Goal: Task Accomplishment & Management: Manage account settings

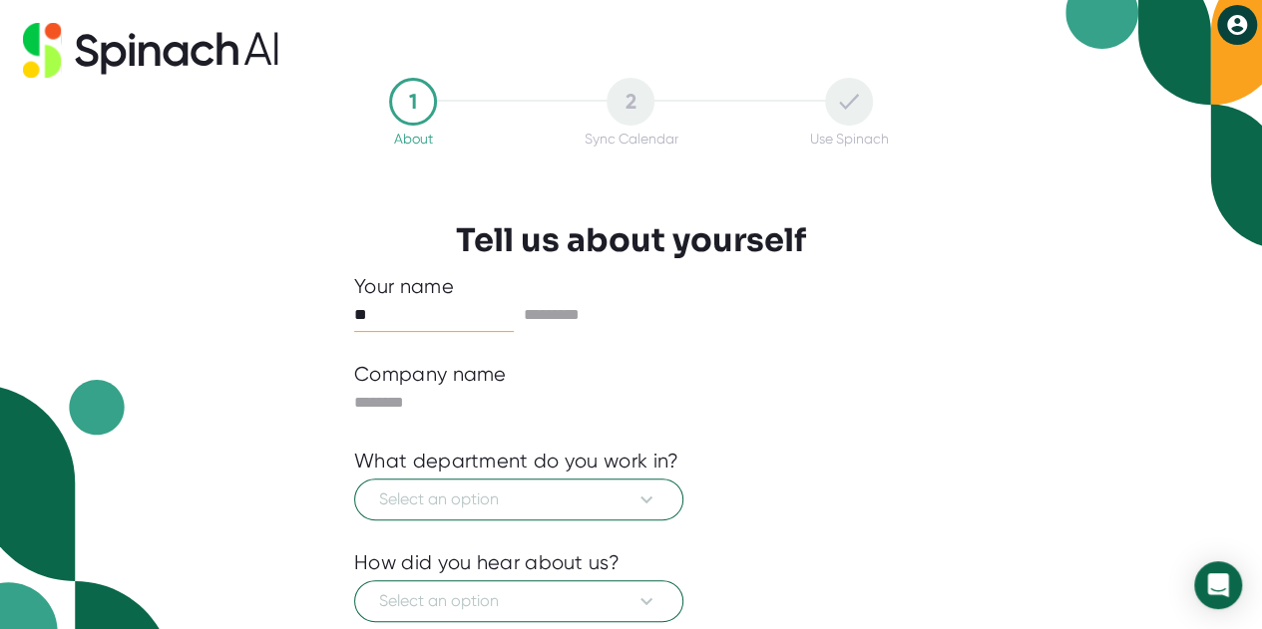
type input "*"
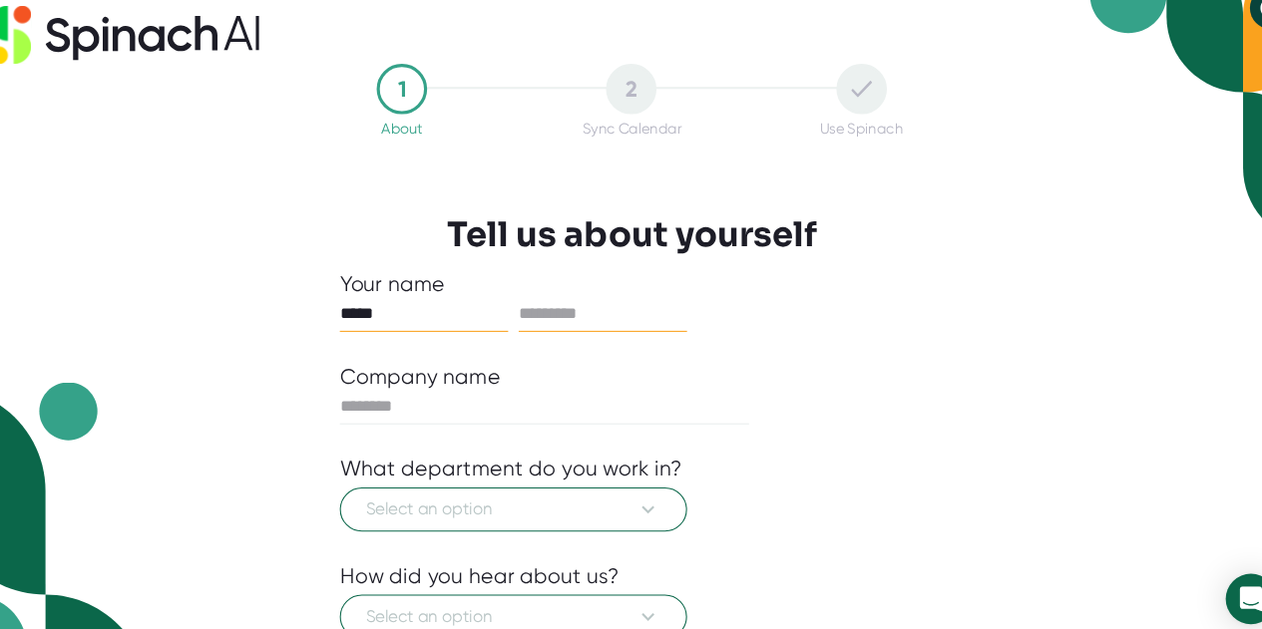
type input "*****"
click at [580, 310] on input "text" at bounding box center [604, 315] width 160 height 32
type input "***"
click at [885, 471] on div "What department do you work in?" at bounding box center [631, 462] width 554 height 25
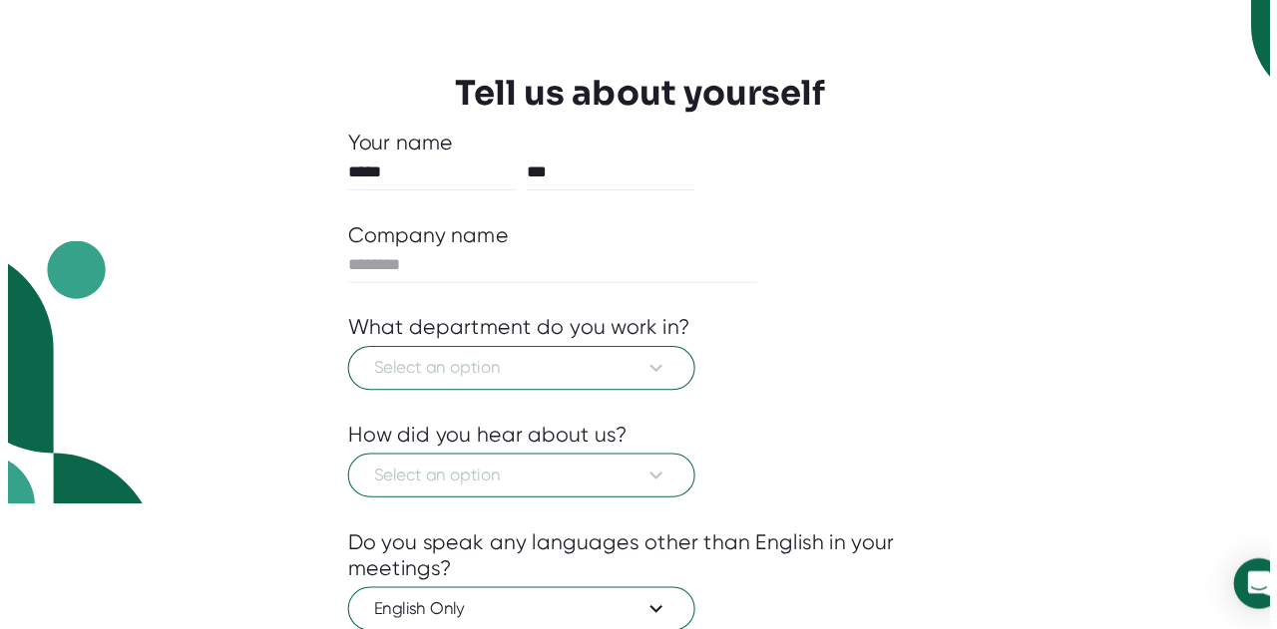
scroll to position [145, 0]
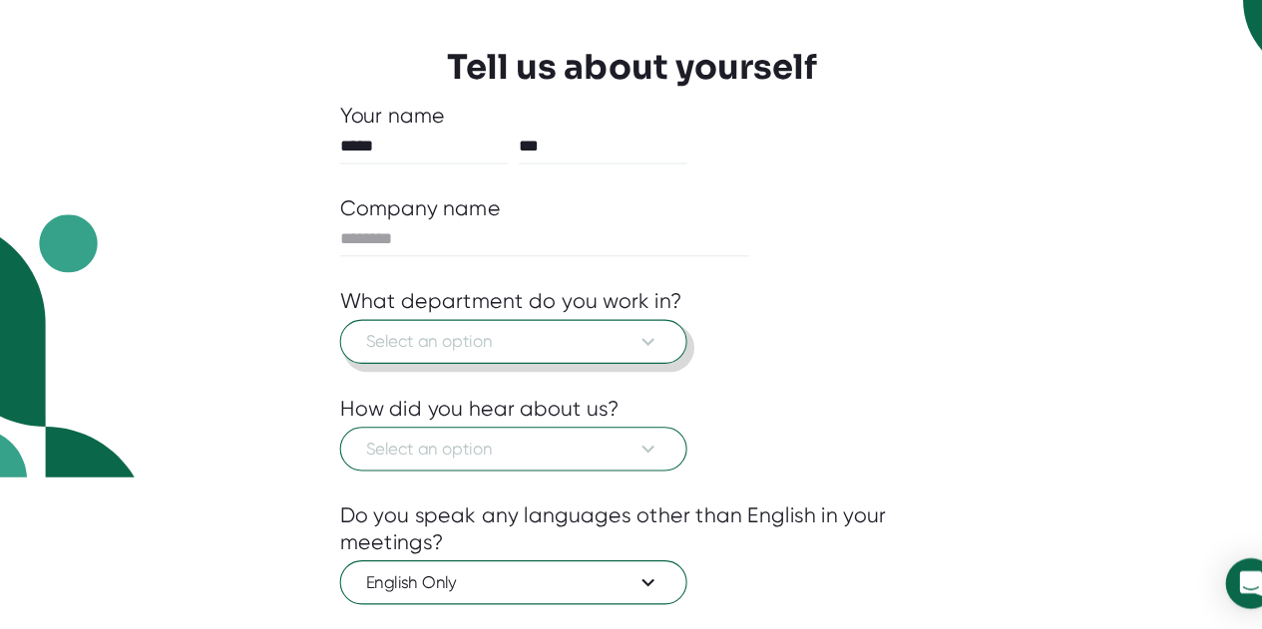
click at [659, 362] on button "Select an option" at bounding box center [518, 356] width 329 height 42
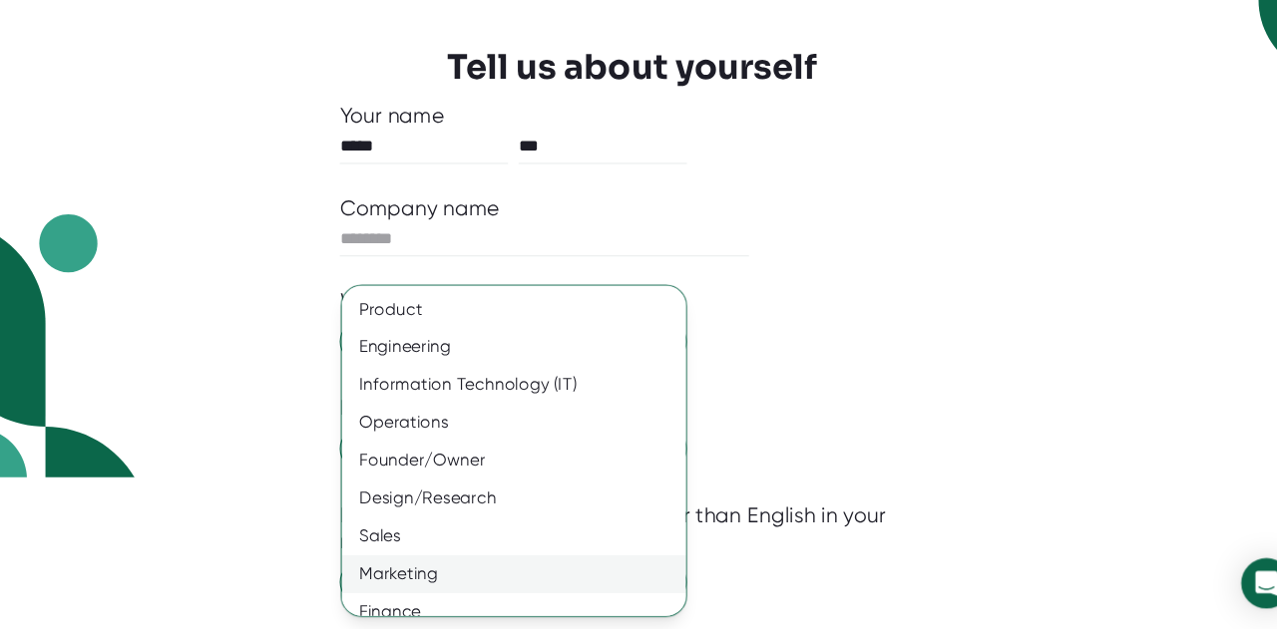
click at [638, 585] on div "Product Engineering Information Technology (IT) Operations Founder/Owner Design…" at bounding box center [526, 540] width 341 height 467
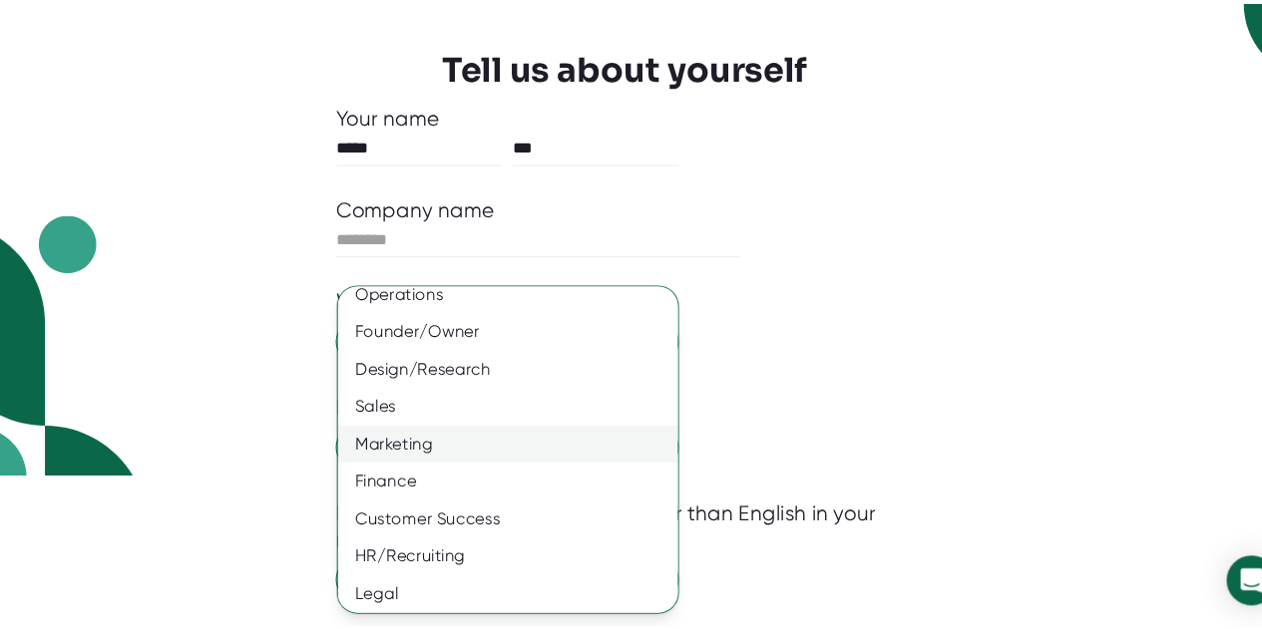
scroll to position [158, 0]
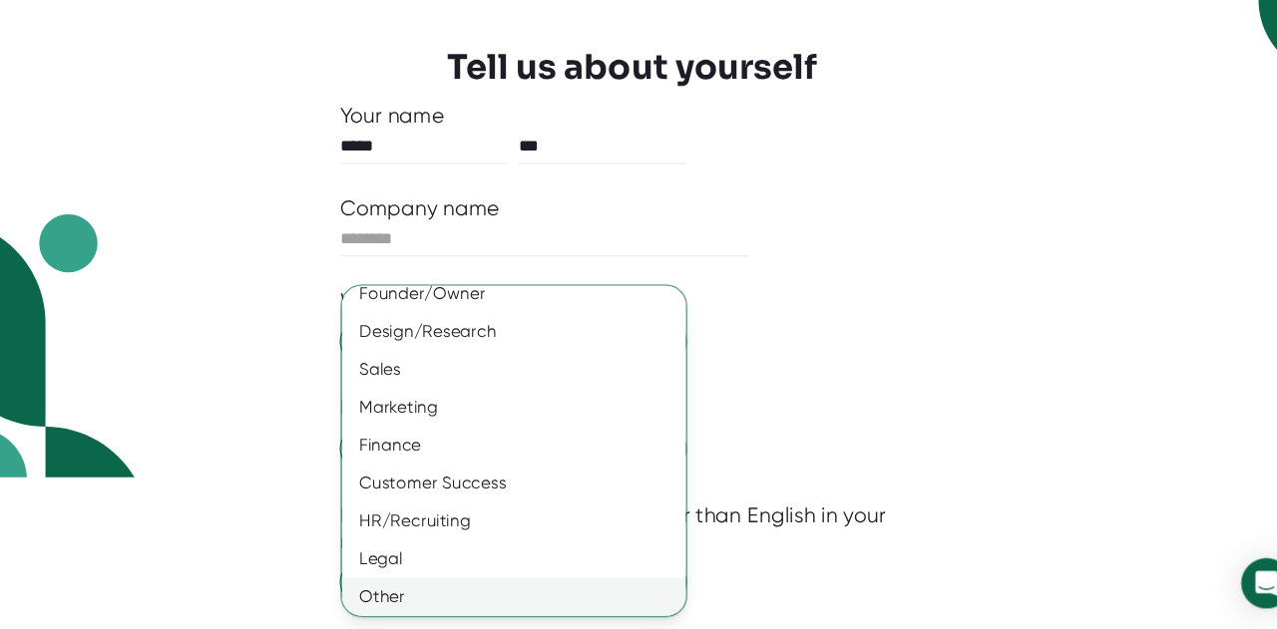
click at [630, 581] on div "Other" at bounding box center [526, 599] width 341 height 36
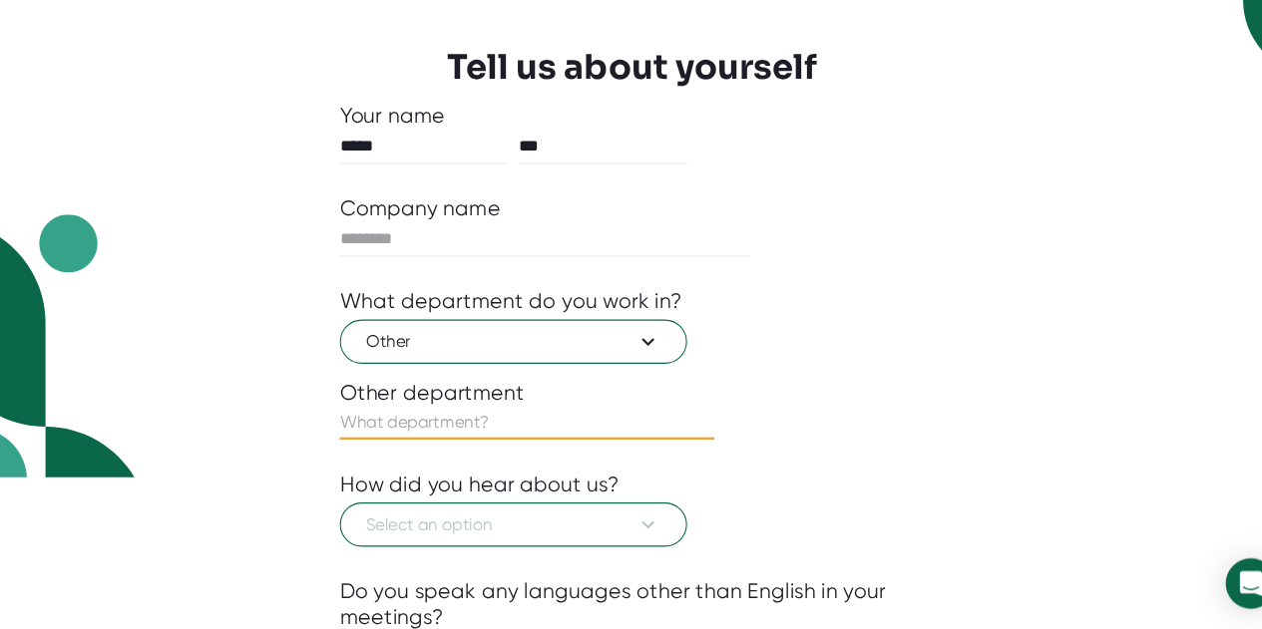
click at [390, 435] on input "text" at bounding box center [531, 433] width 355 height 32
type input "development"
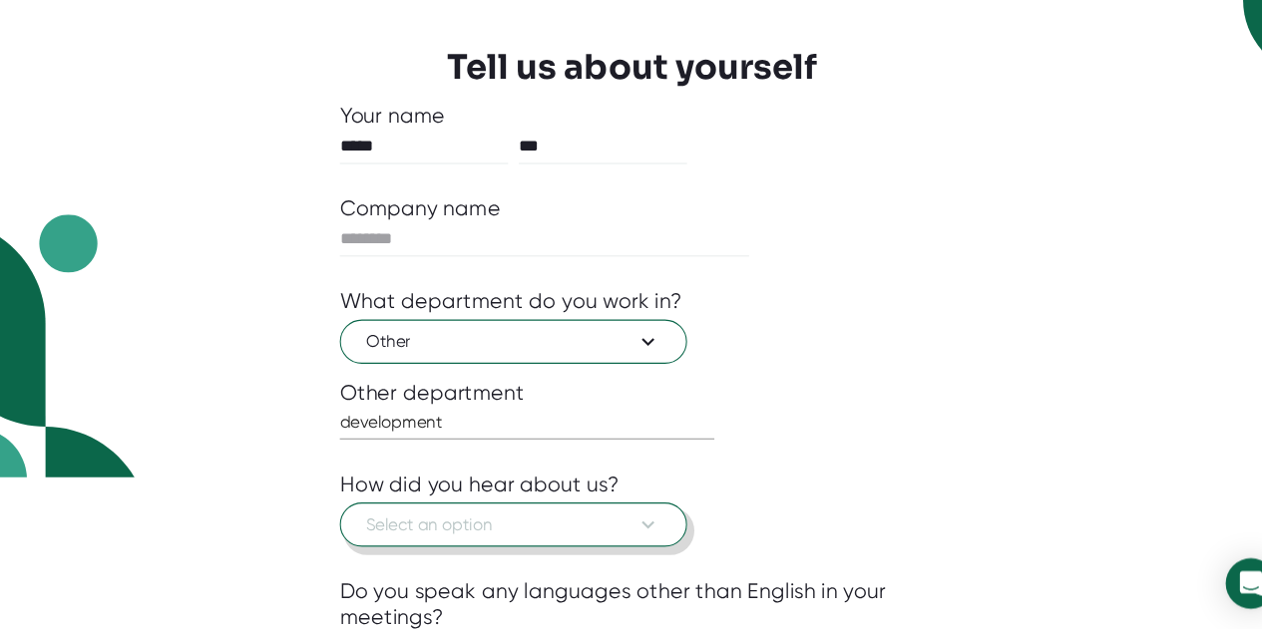
click at [567, 525] on span "Select an option" at bounding box center [518, 530] width 279 height 24
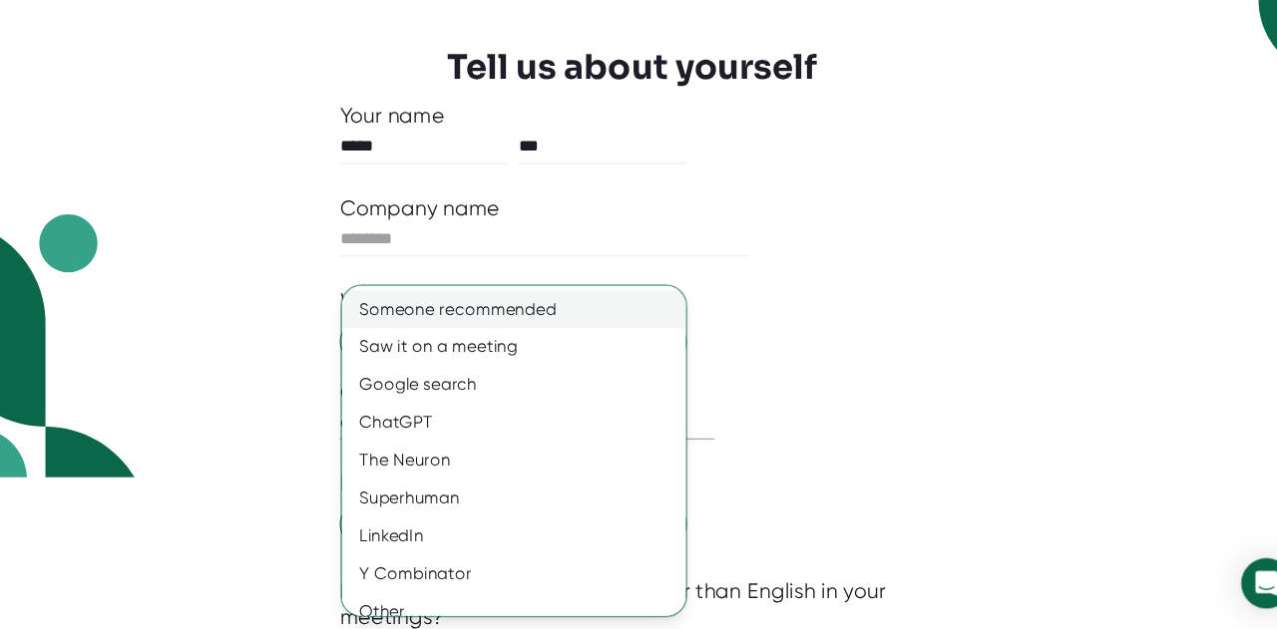
click at [550, 337] on div "Someone recommended" at bounding box center [526, 325] width 341 height 36
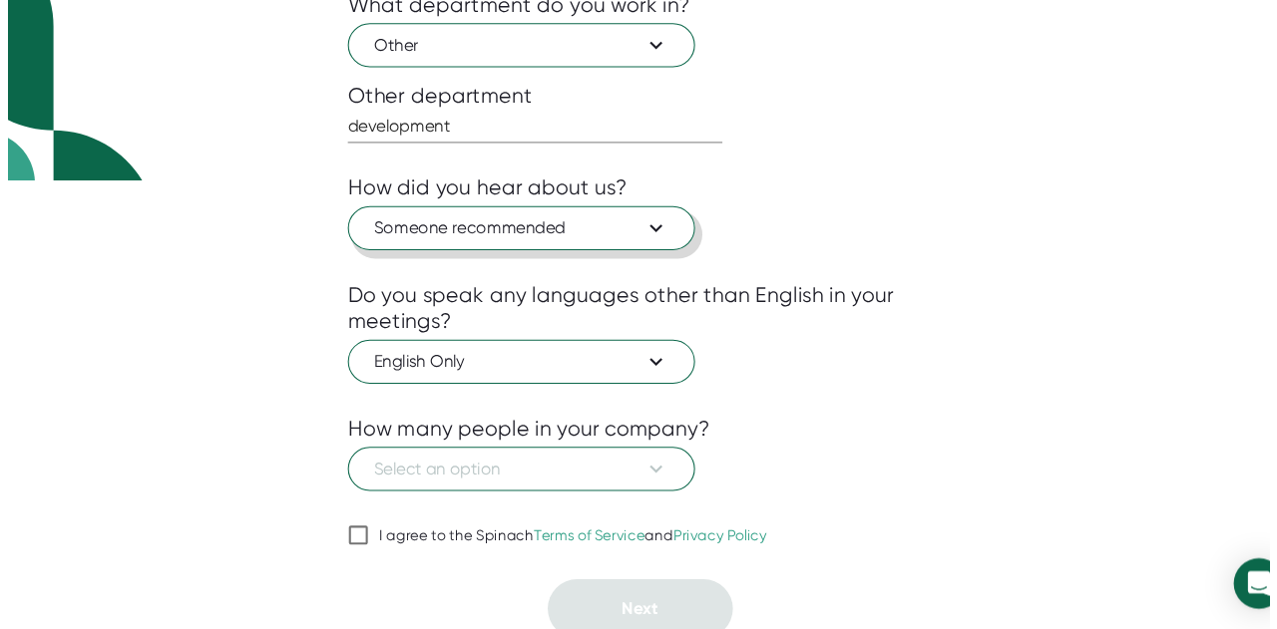
scroll to position [430, 0]
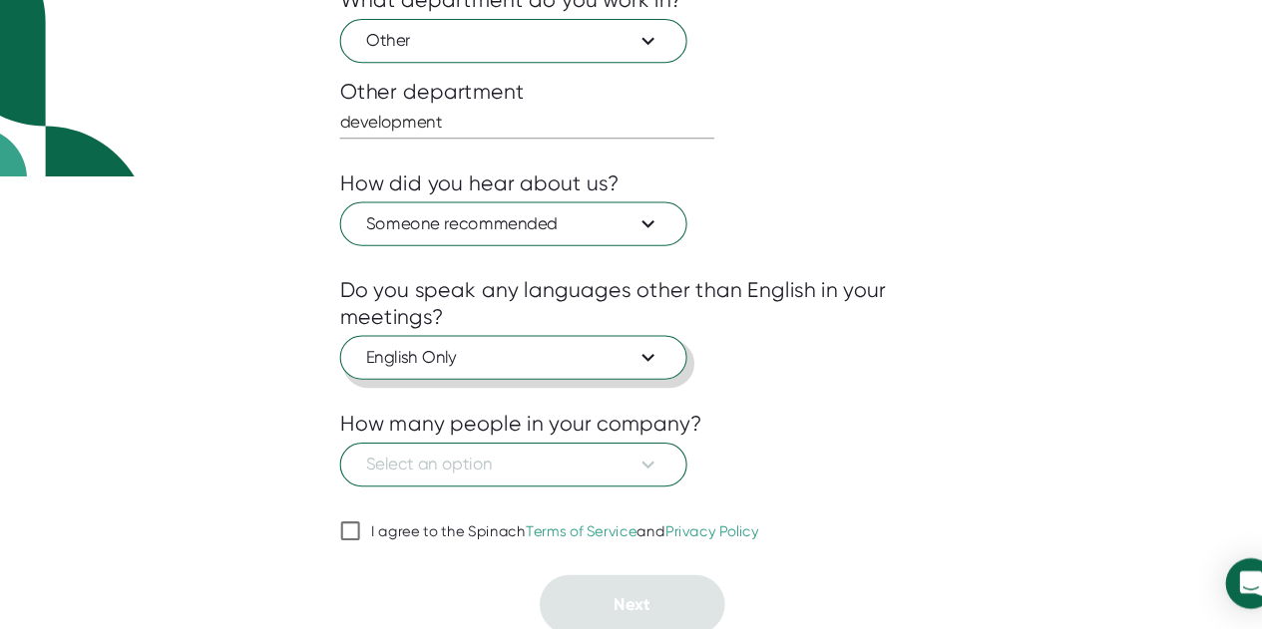
click at [614, 372] on span "English Only" at bounding box center [518, 371] width 279 height 24
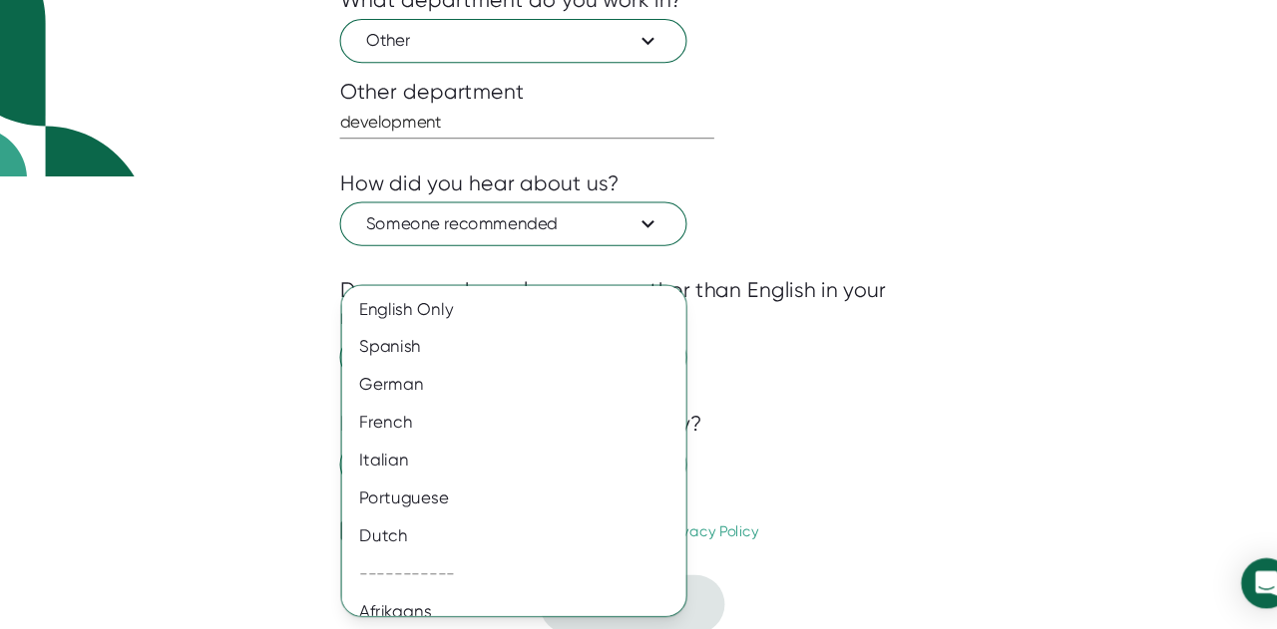
click at [917, 395] on div at bounding box center [638, 314] width 1277 height 629
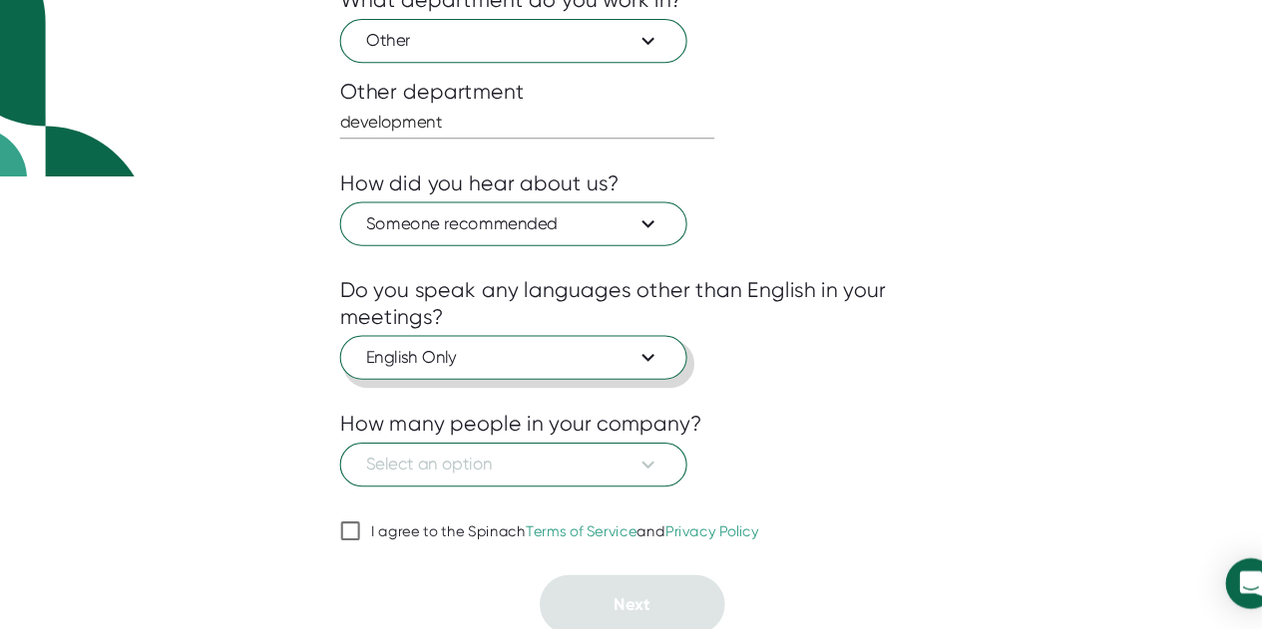
click at [630, 367] on span "English Only" at bounding box center [518, 371] width 279 height 24
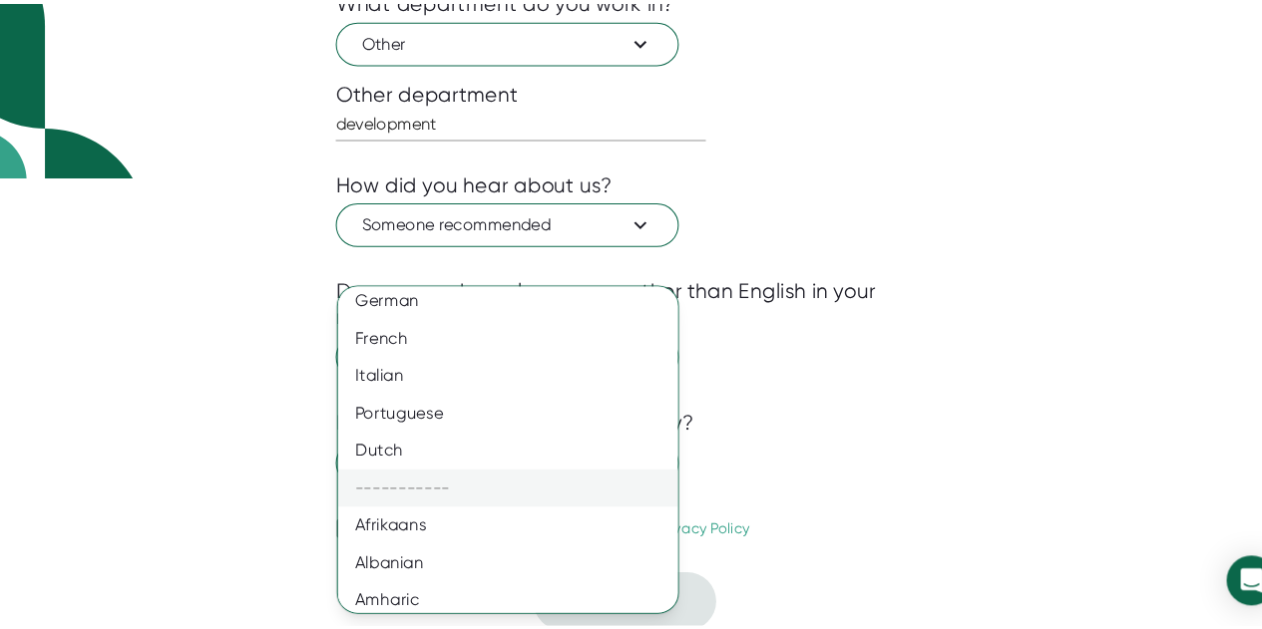
scroll to position [120, 0]
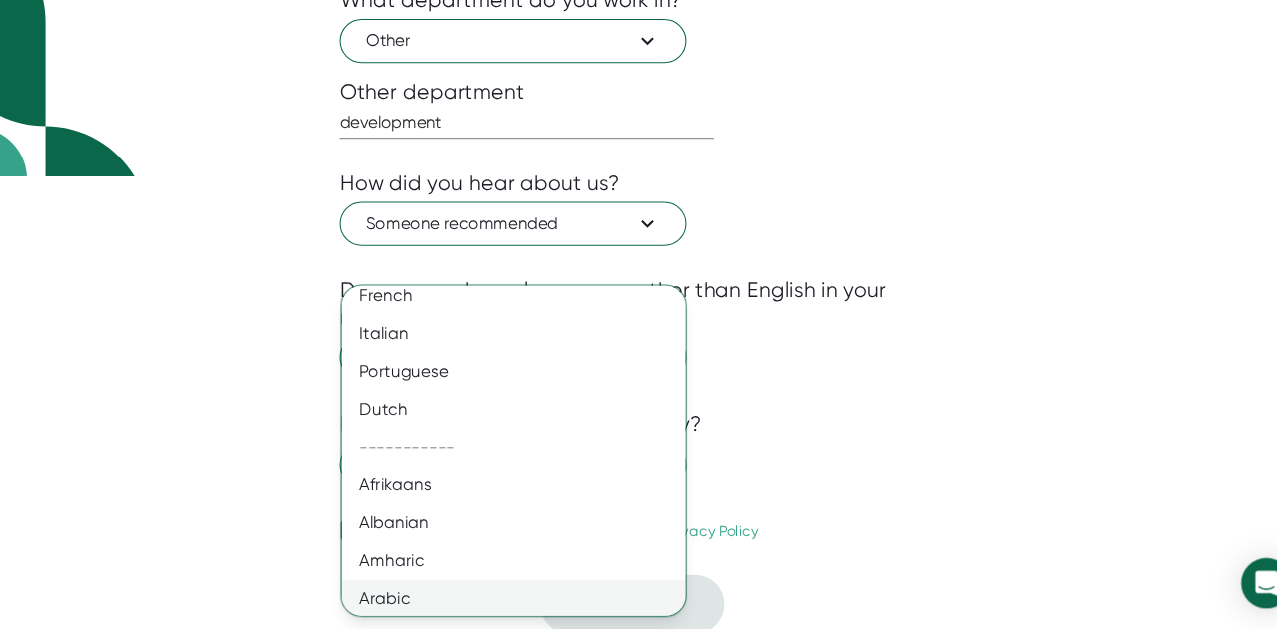
click at [419, 601] on div "Arabic" at bounding box center [526, 601] width 341 height 36
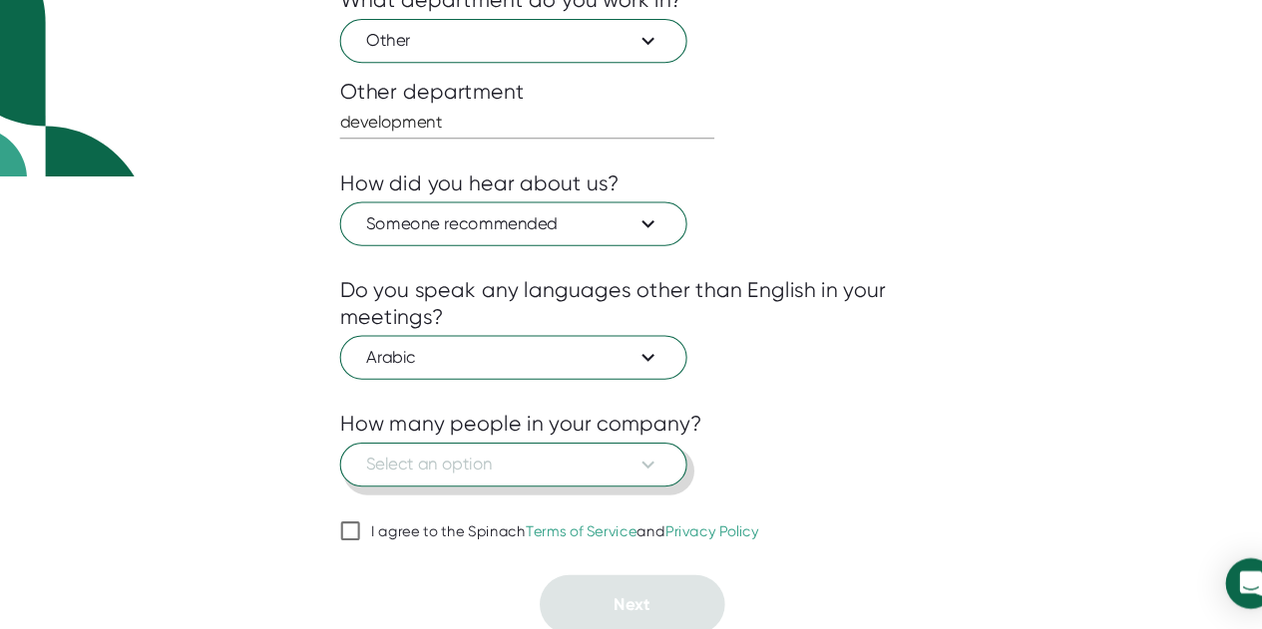
click at [637, 470] on icon at bounding box center [646, 473] width 24 height 24
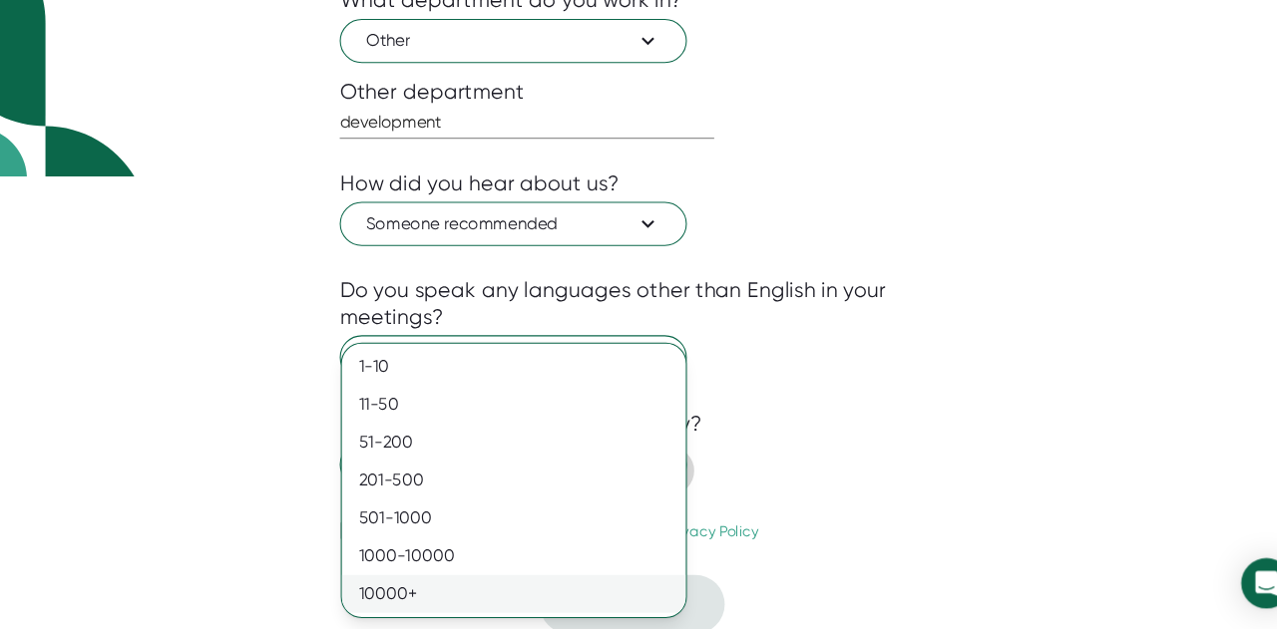
click at [483, 589] on div "10000+" at bounding box center [519, 596] width 326 height 36
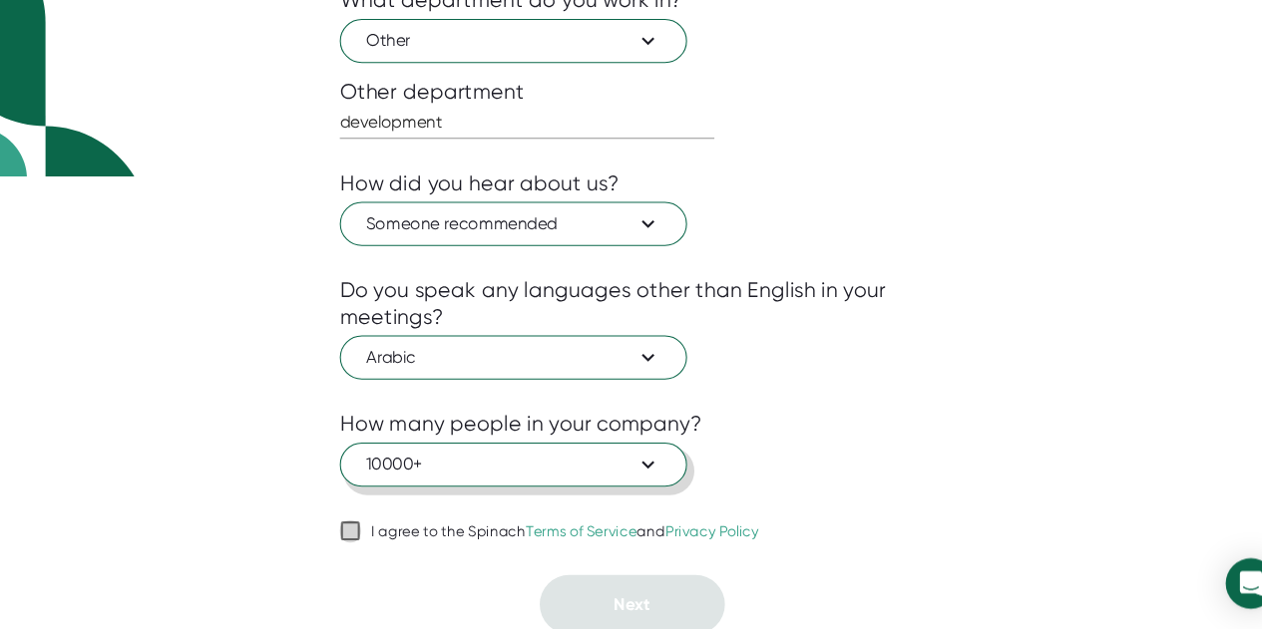
click at [369, 539] on input "I agree to the Spinach Terms of Service and Privacy Policy" at bounding box center [364, 536] width 20 height 24
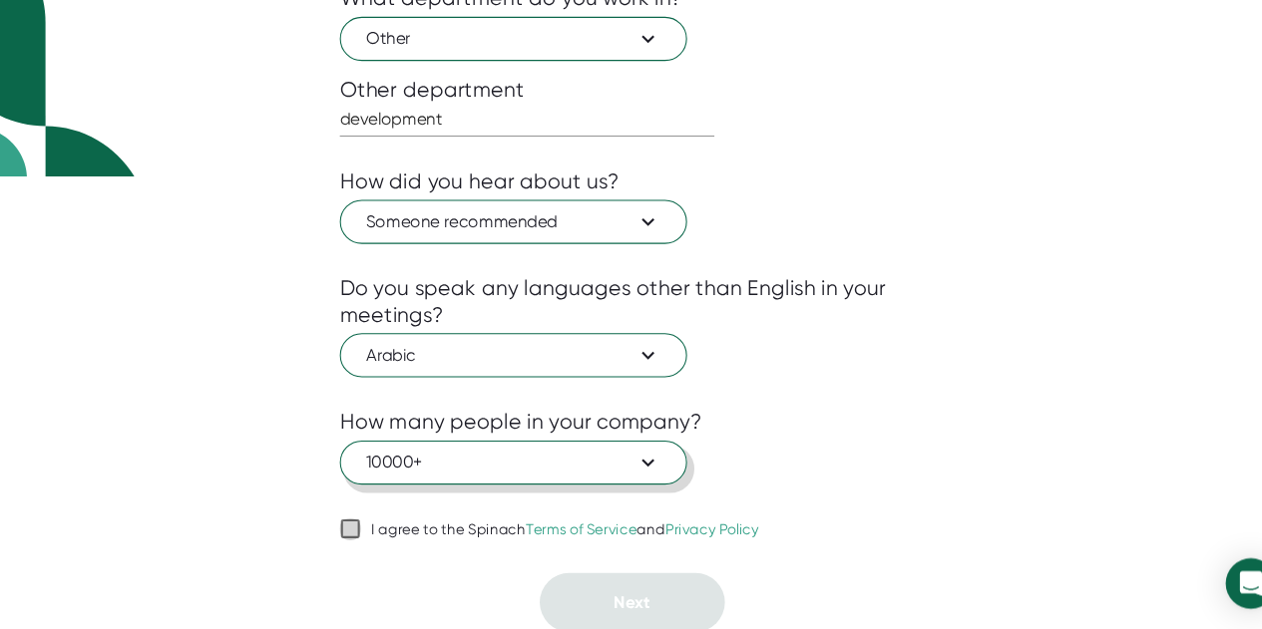
checkbox input "true"
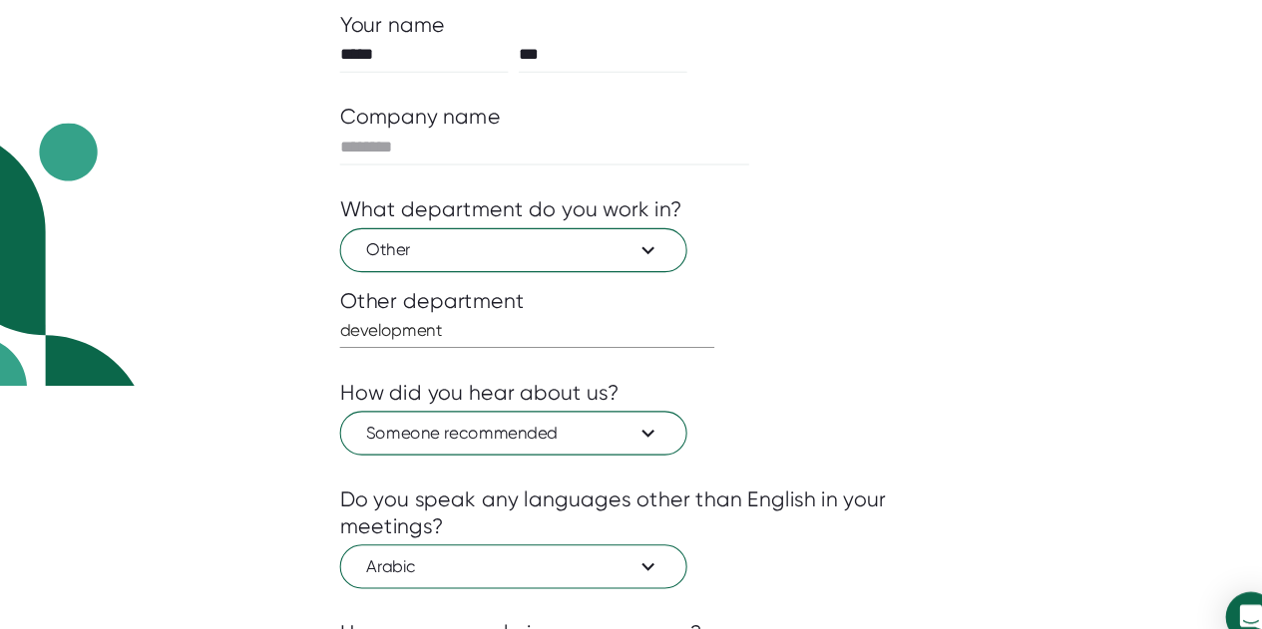
scroll to position [222, 0]
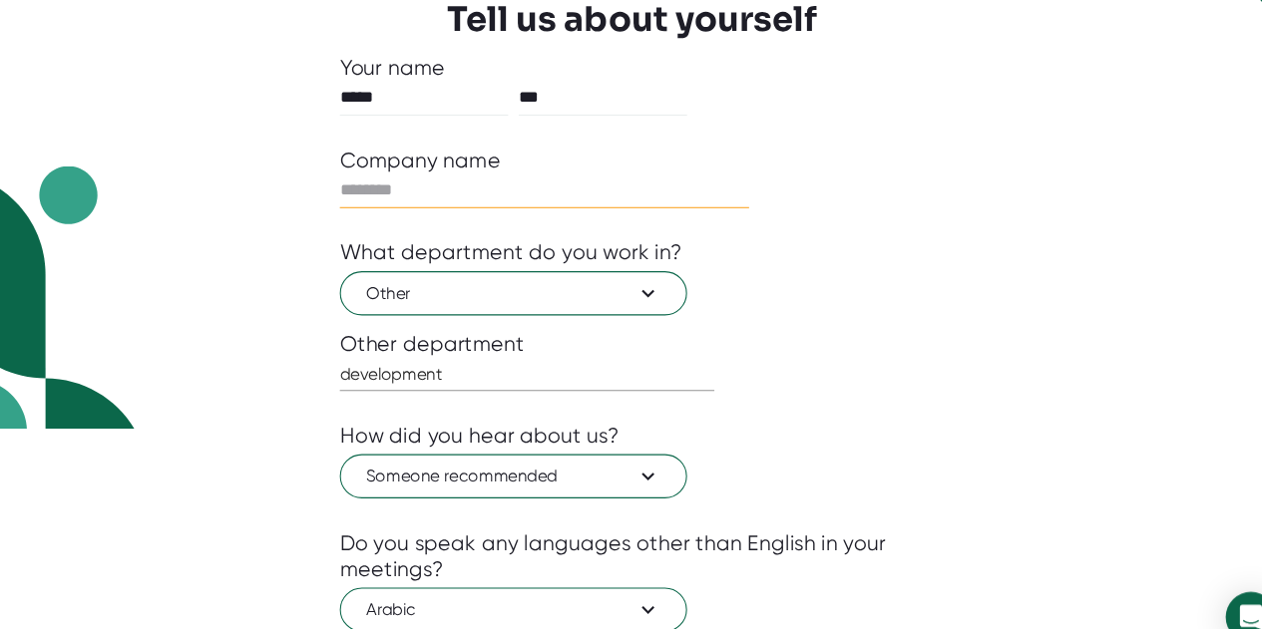
click at [505, 179] on input "text" at bounding box center [548, 181] width 388 height 32
type input "********"
click at [857, 350] on div "development" at bounding box center [631, 355] width 554 height 32
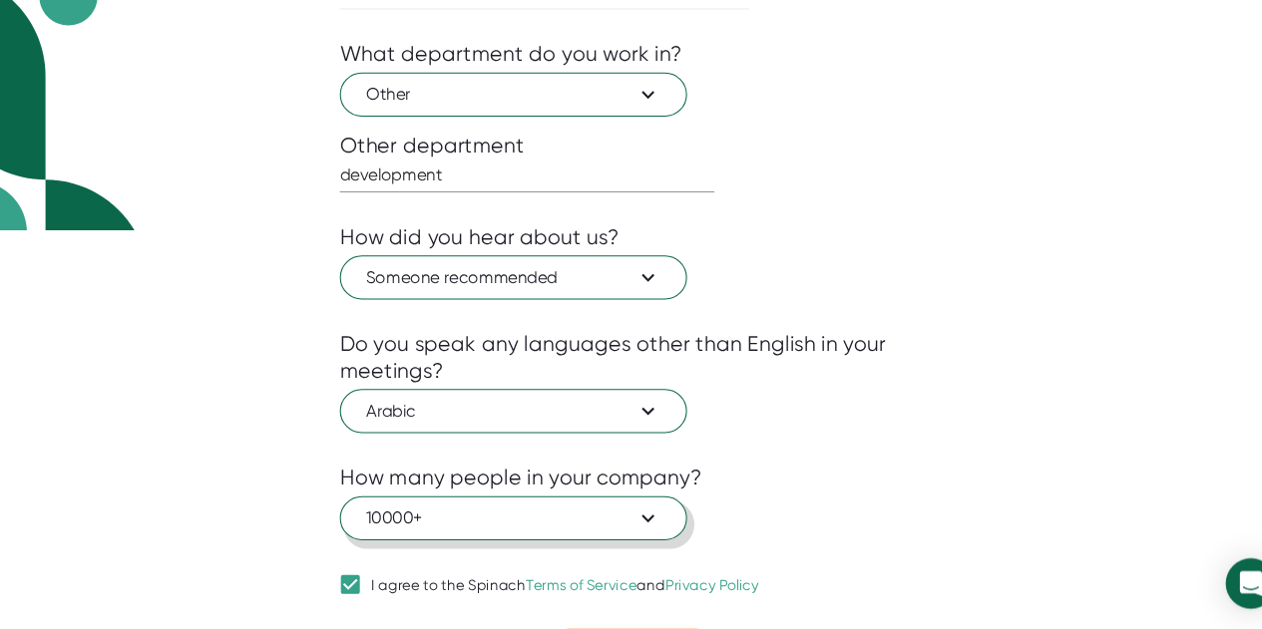
scroll to position [430, 0]
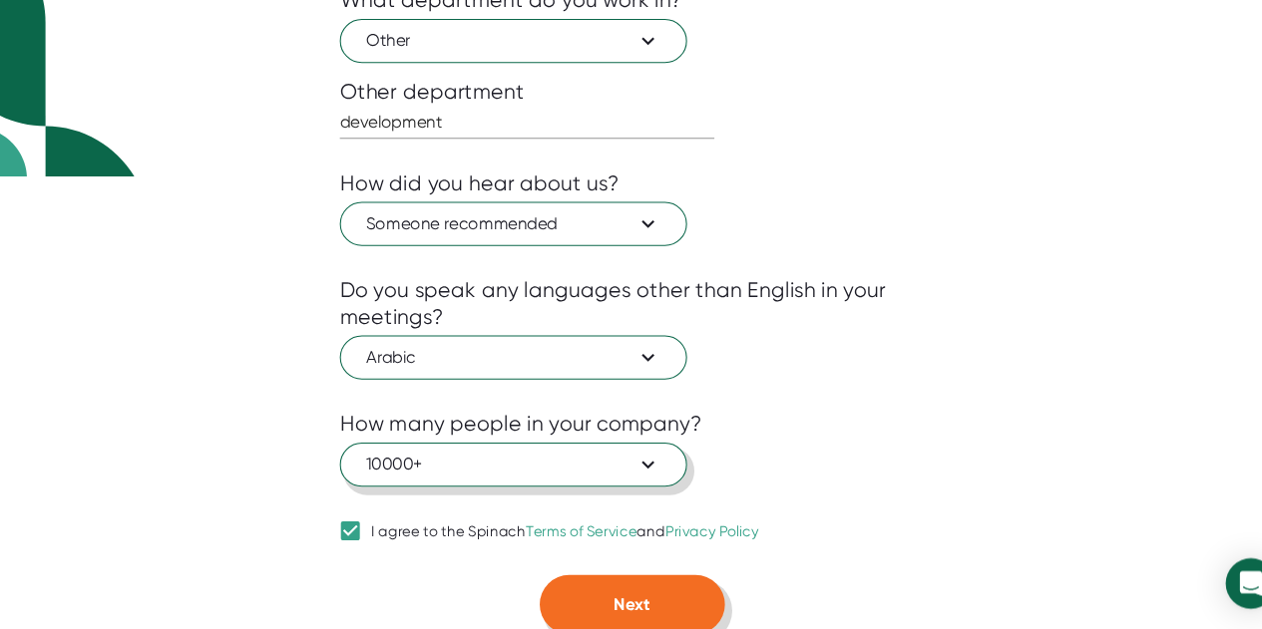
click at [661, 593] on button "Next" at bounding box center [632, 606] width 176 height 56
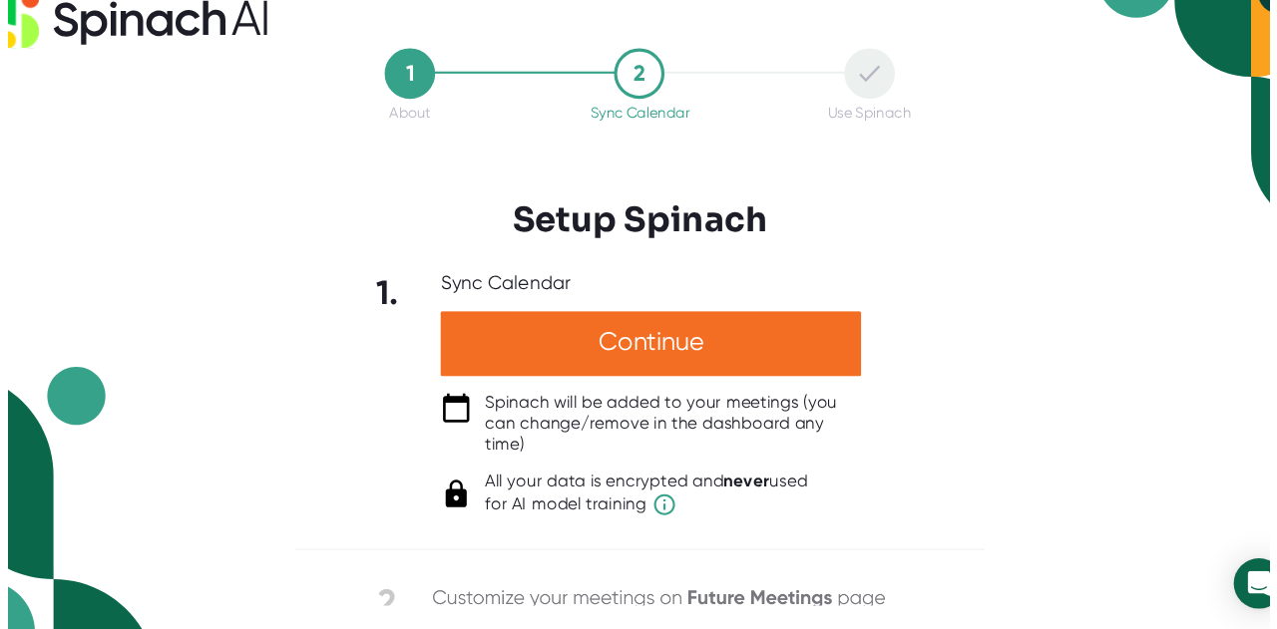
scroll to position [0, 0]
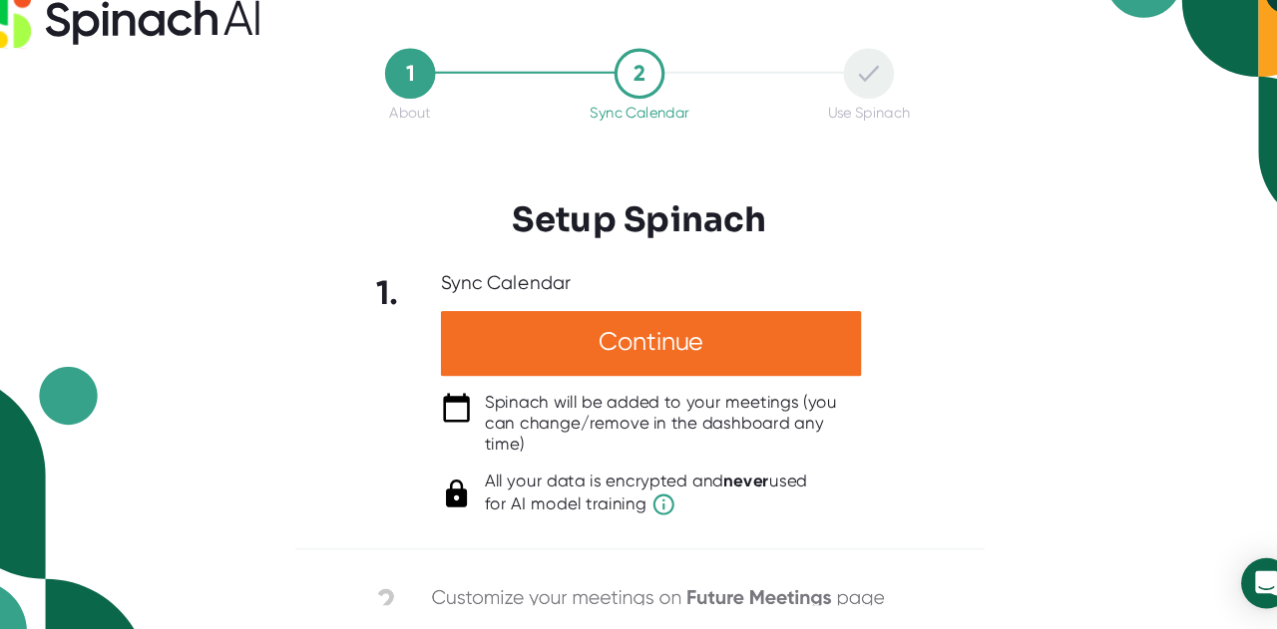
click at [1031, 320] on div "1 About 2 Sync Calendar Use Spinach Setup Spinach 1. Sync Calendar Continue Spi…" at bounding box center [638, 314] width 1277 height 629
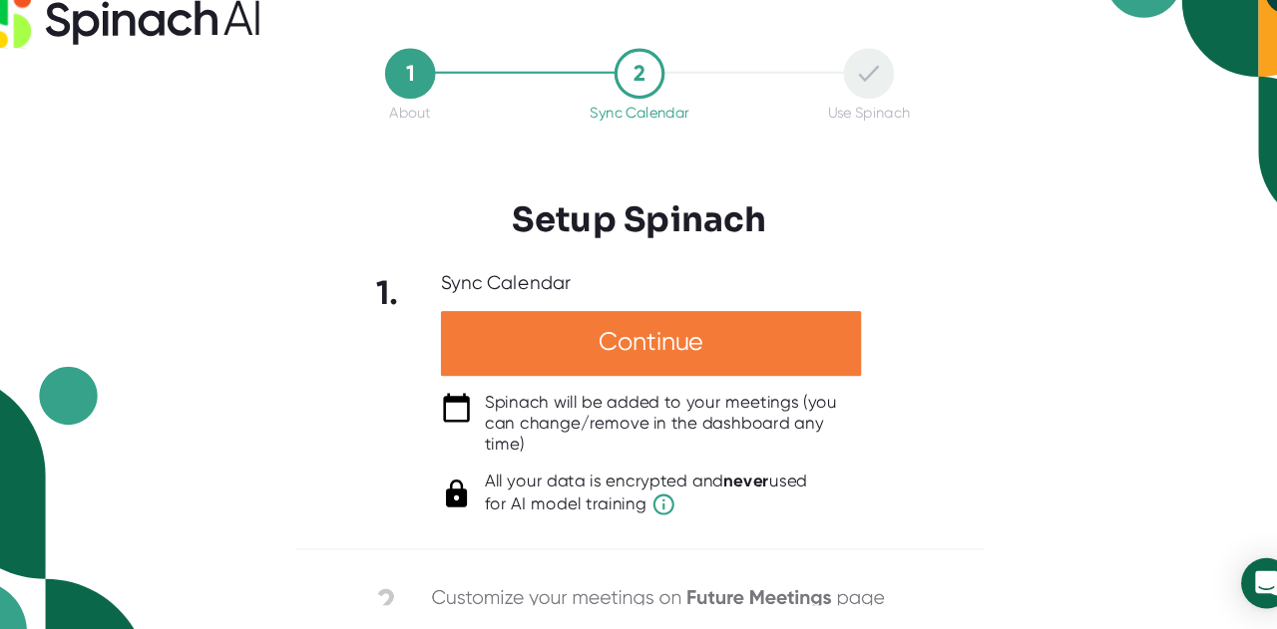
click at [610, 355] on div "Continue" at bounding box center [649, 358] width 399 height 62
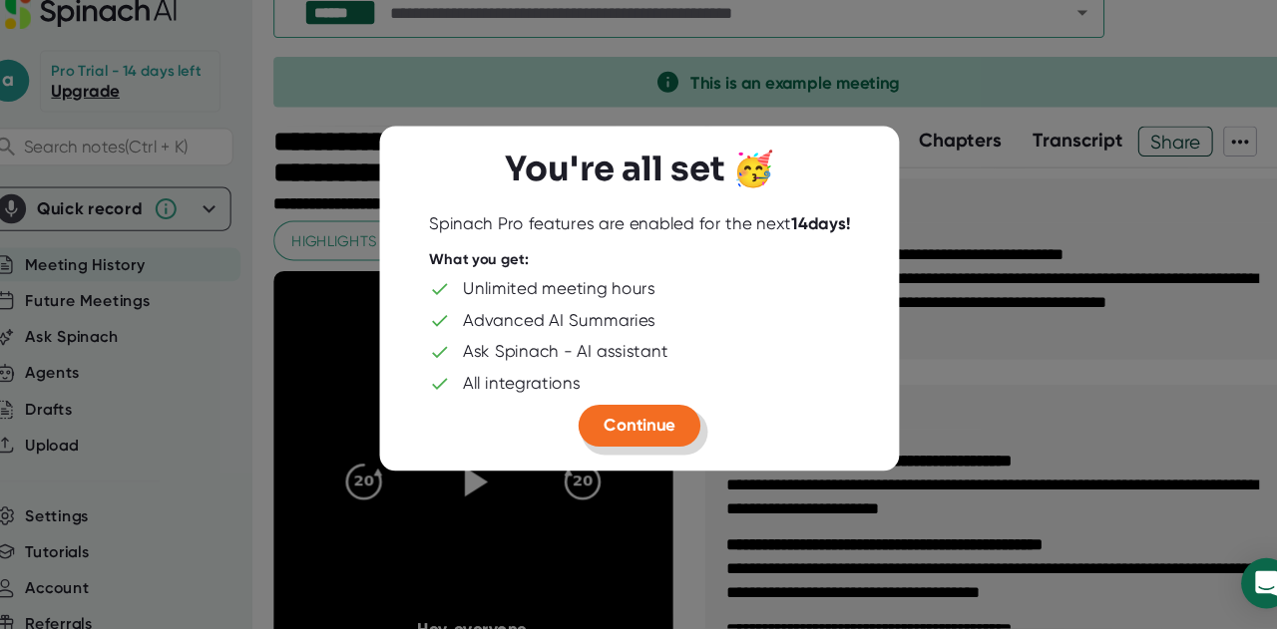
click at [638, 430] on span "Continue" at bounding box center [638, 435] width 68 height 19
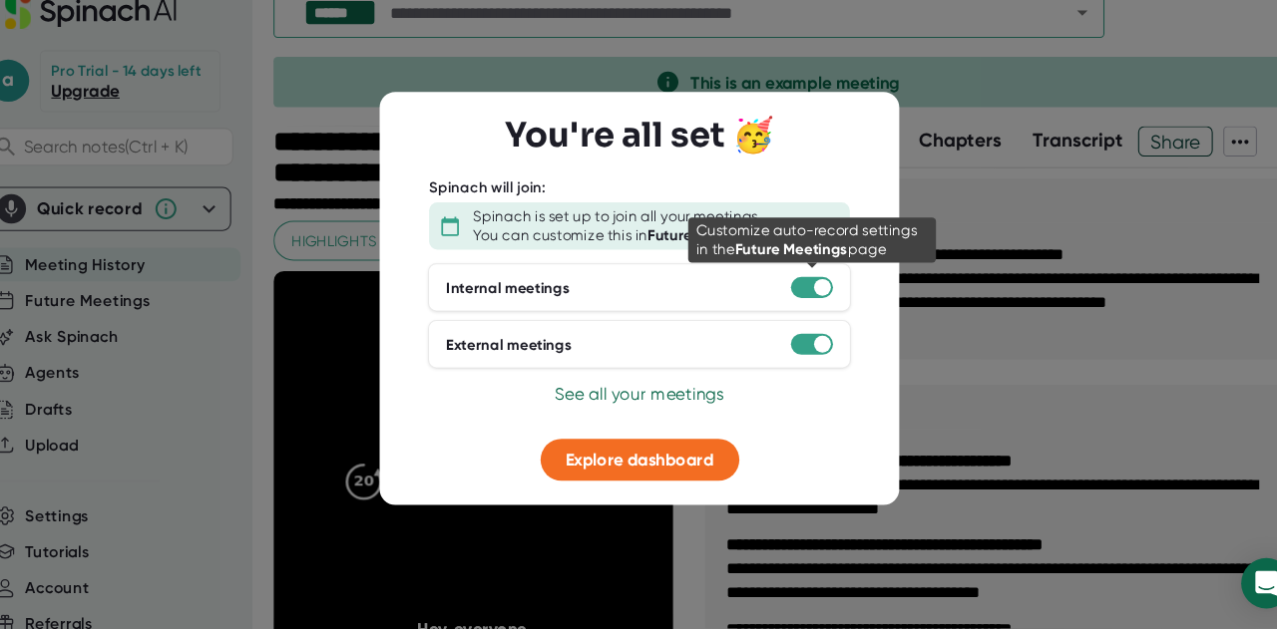
click at [813, 307] on div at bounding box center [812, 305] width 16 height 16
click at [804, 306] on div at bounding box center [812, 305] width 16 height 16
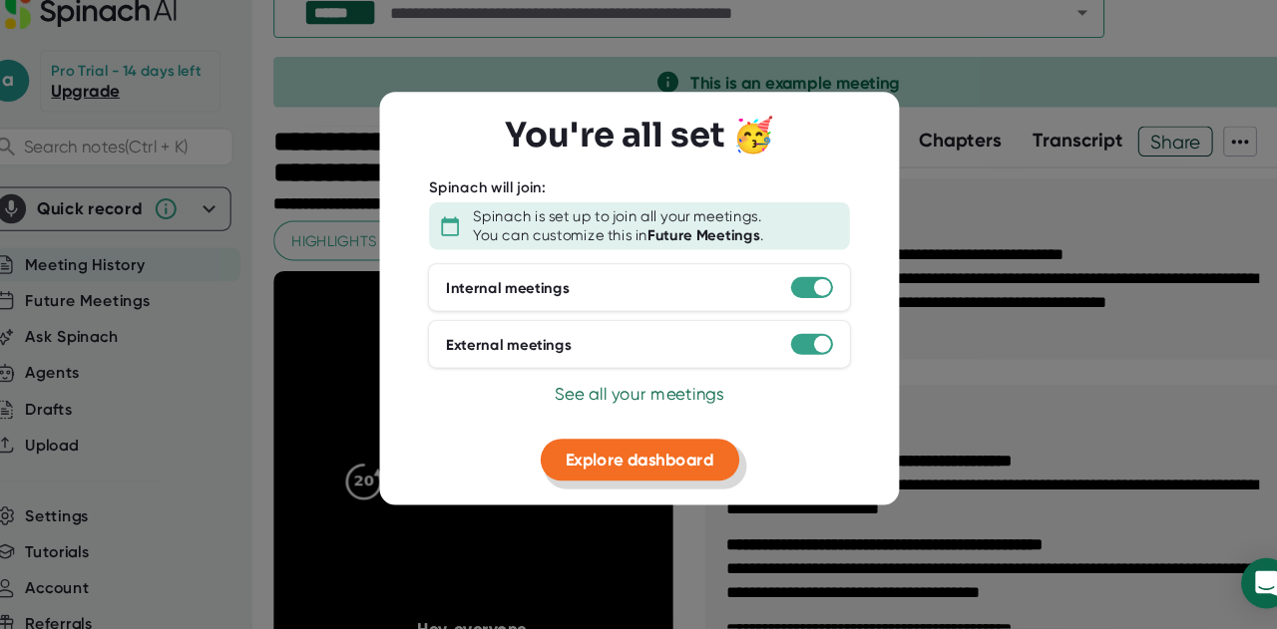
click at [620, 475] on span "Explore dashboard" at bounding box center [639, 468] width 141 height 19
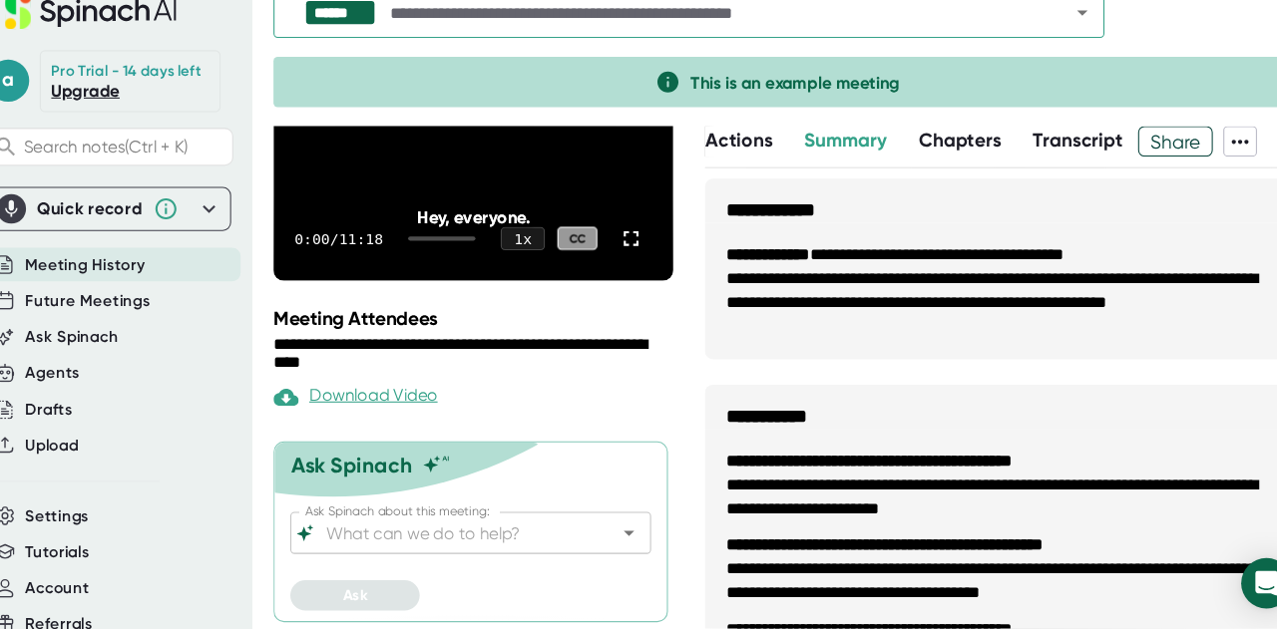
scroll to position [391, 0]
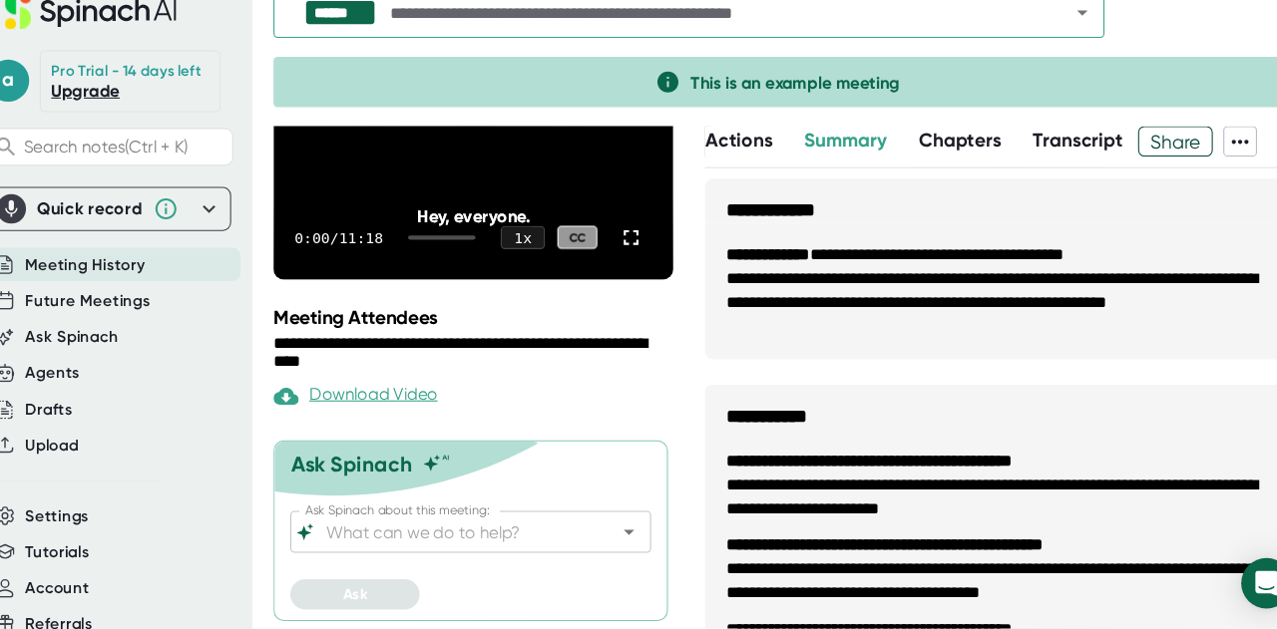
click at [1148, 515] on li "**********" at bounding box center [980, 504] width 521 height 45
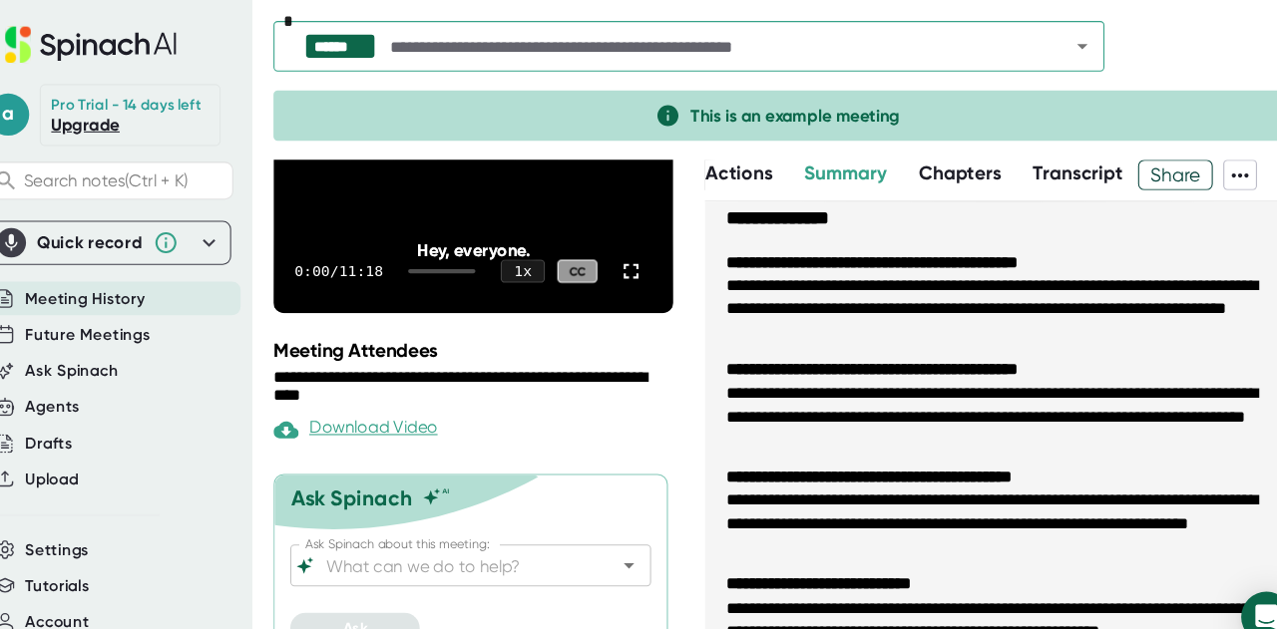
scroll to position [1357, 0]
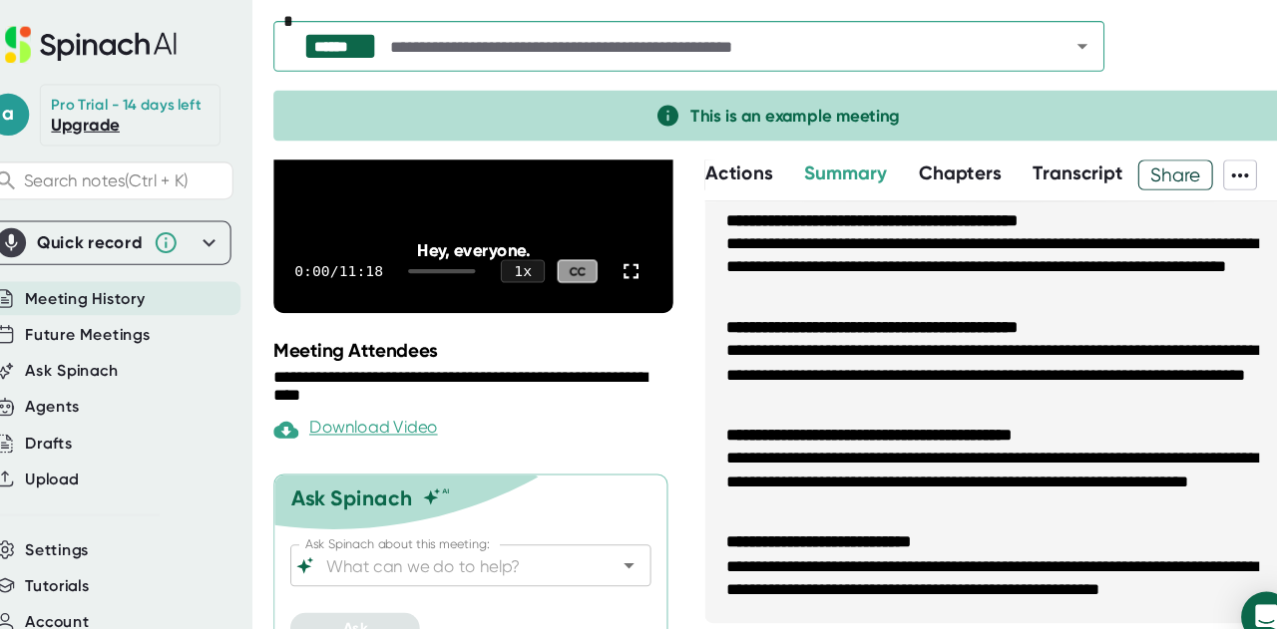
click at [1205, 170] on icon at bounding box center [1208, 167] width 24 height 24
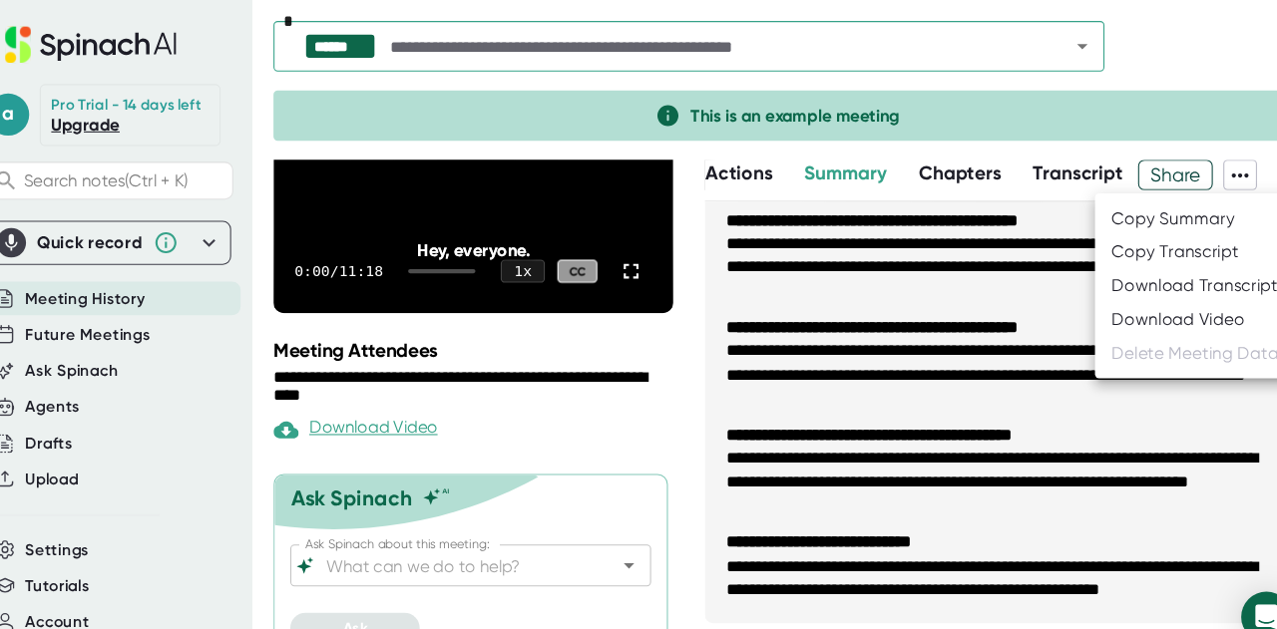
click at [1205, 170] on div at bounding box center [638, 314] width 1277 height 629
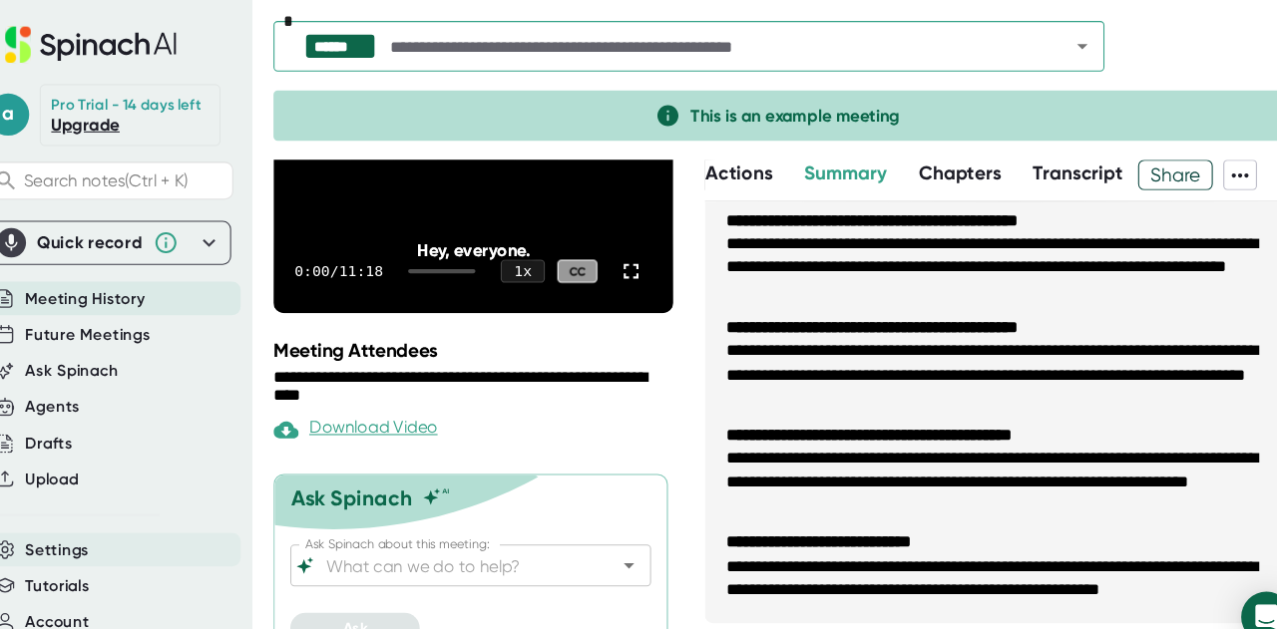
click at [85, 534] on span "Settings" at bounding box center [86, 522] width 61 height 23
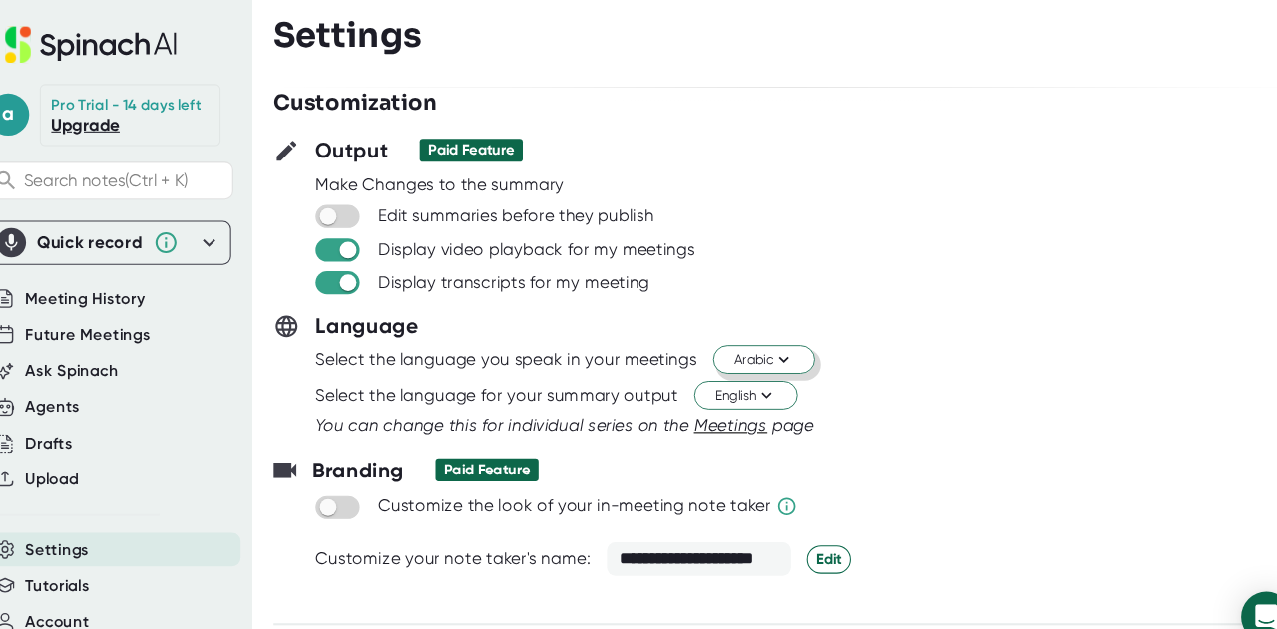
click at [756, 339] on span "Arabic" at bounding box center [756, 341] width 57 height 19
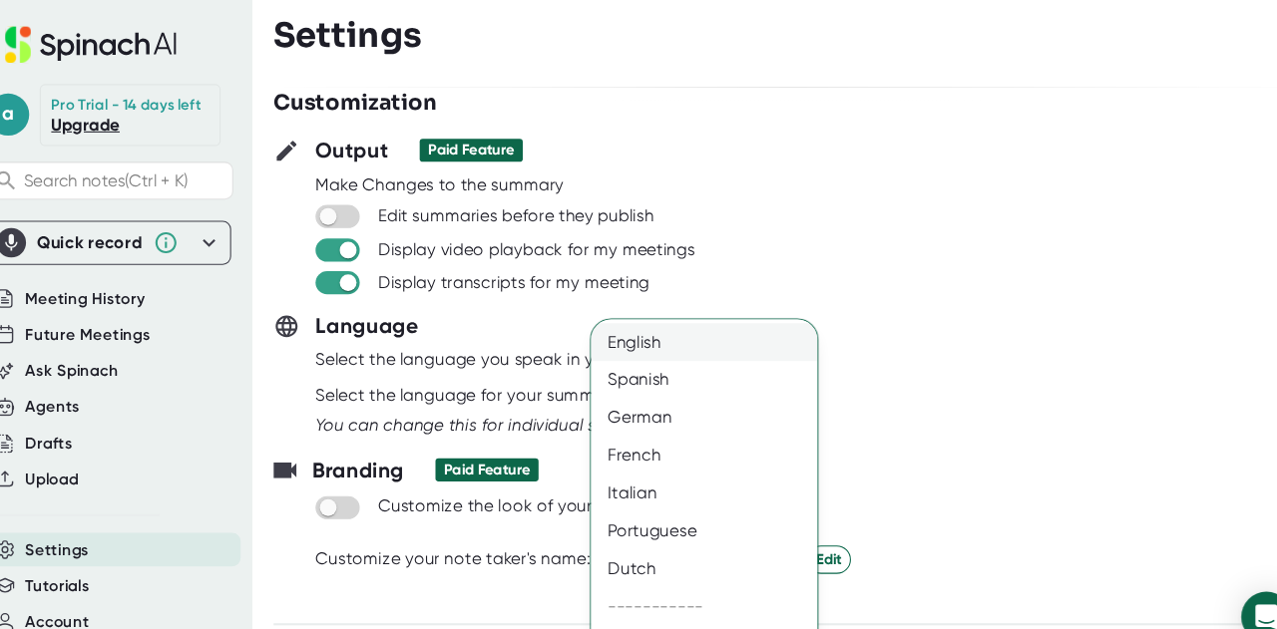
click at [734, 323] on div "English" at bounding box center [706, 325] width 229 height 36
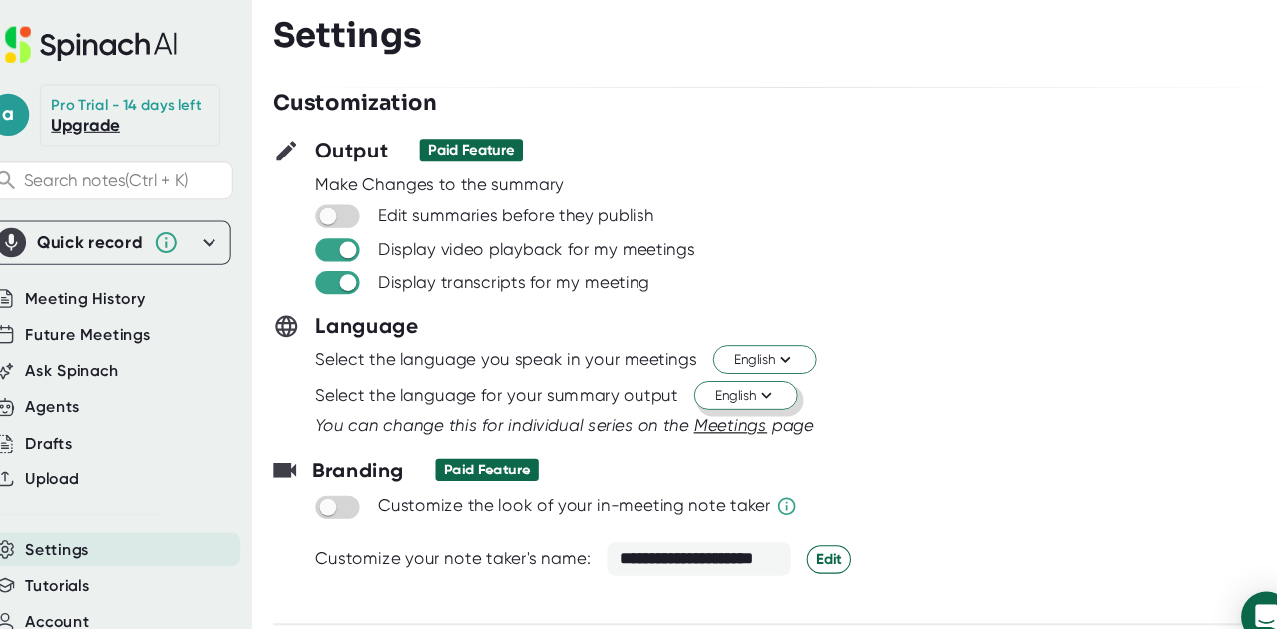
click at [736, 380] on span "English" at bounding box center [739, 375] width 58 height 19
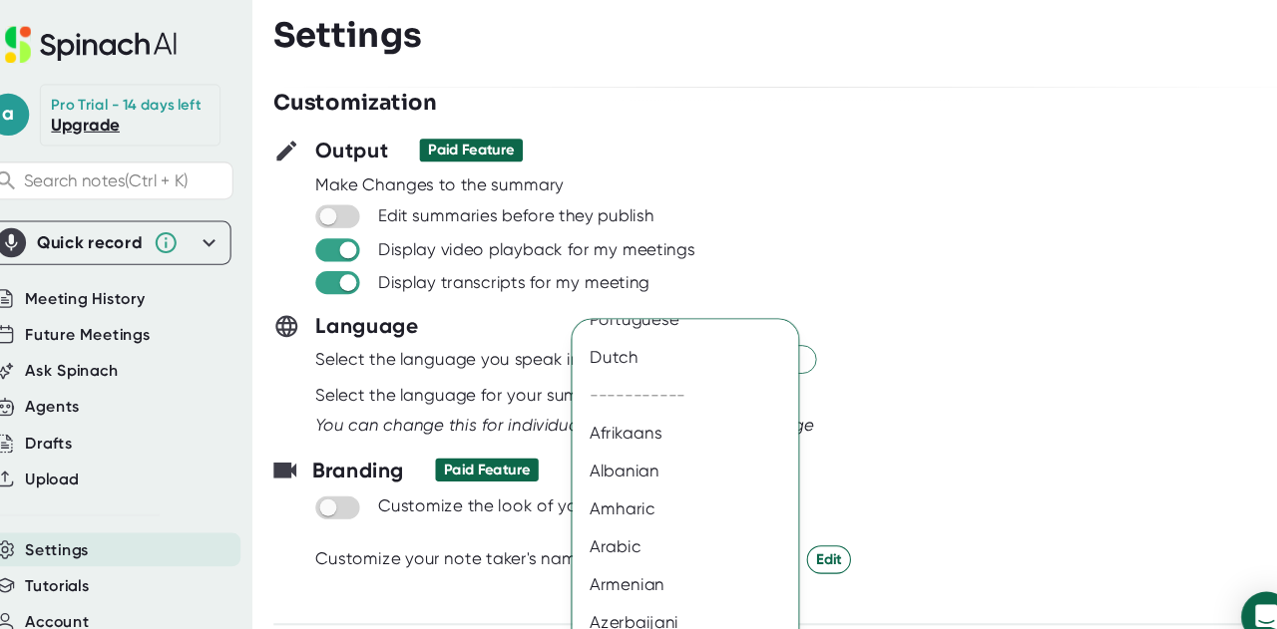
scroll to position [239, 0]
click at [649, 512] on div "Arabic" at bounding box center [689, 517] width 229 height 36
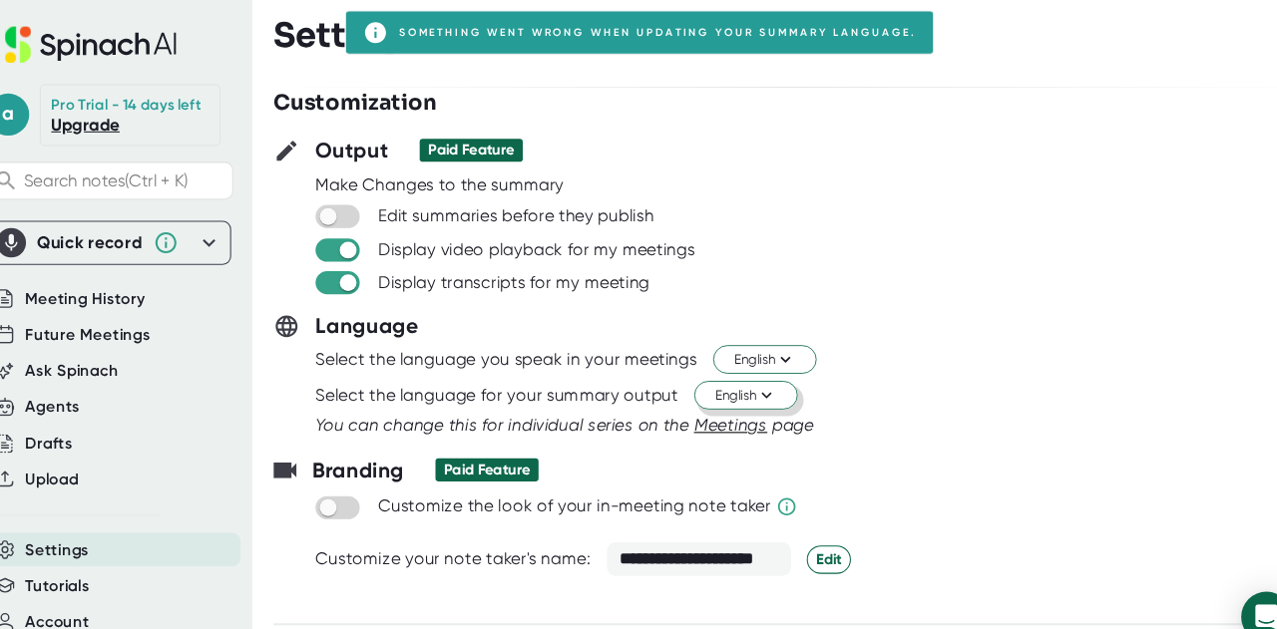
click at [757, 374] on icon at bounding box center [759, 376] width 10 height 6
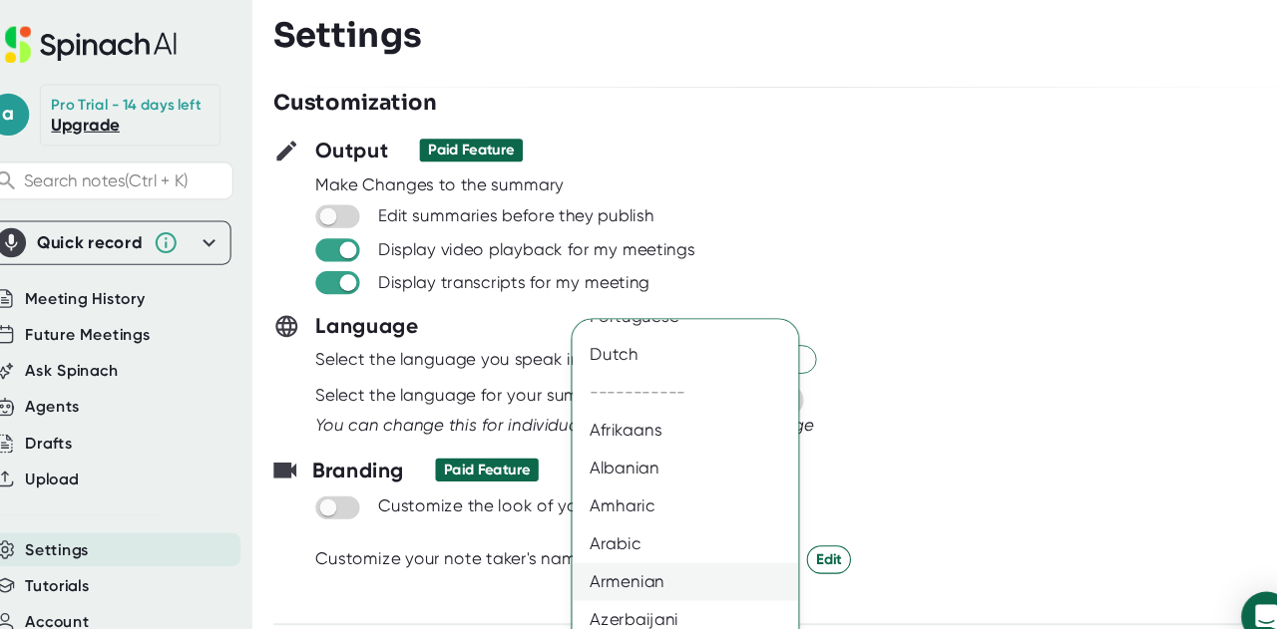
scroll to position [279, 0]
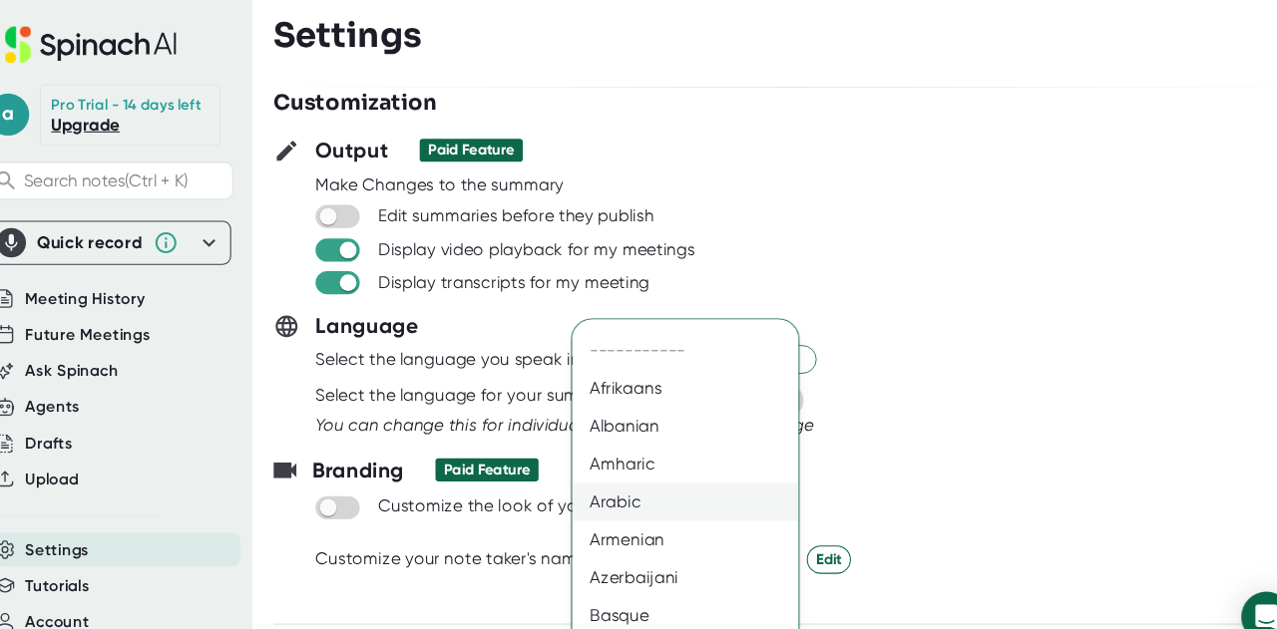
click at [612, 480] on div "Arabic" at bounding box center [689, 477] width 229 height 36
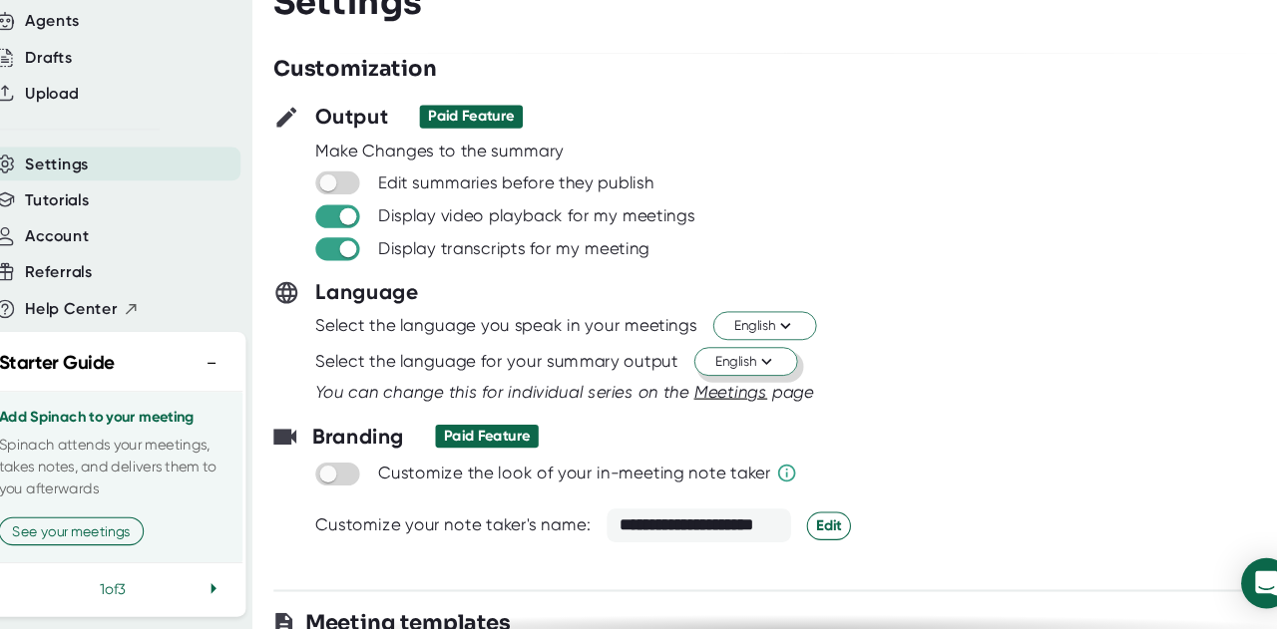
scroll to position [353, 0]
click at [225, 590] on icon at bounding box center [234, 591] width 24 height 24
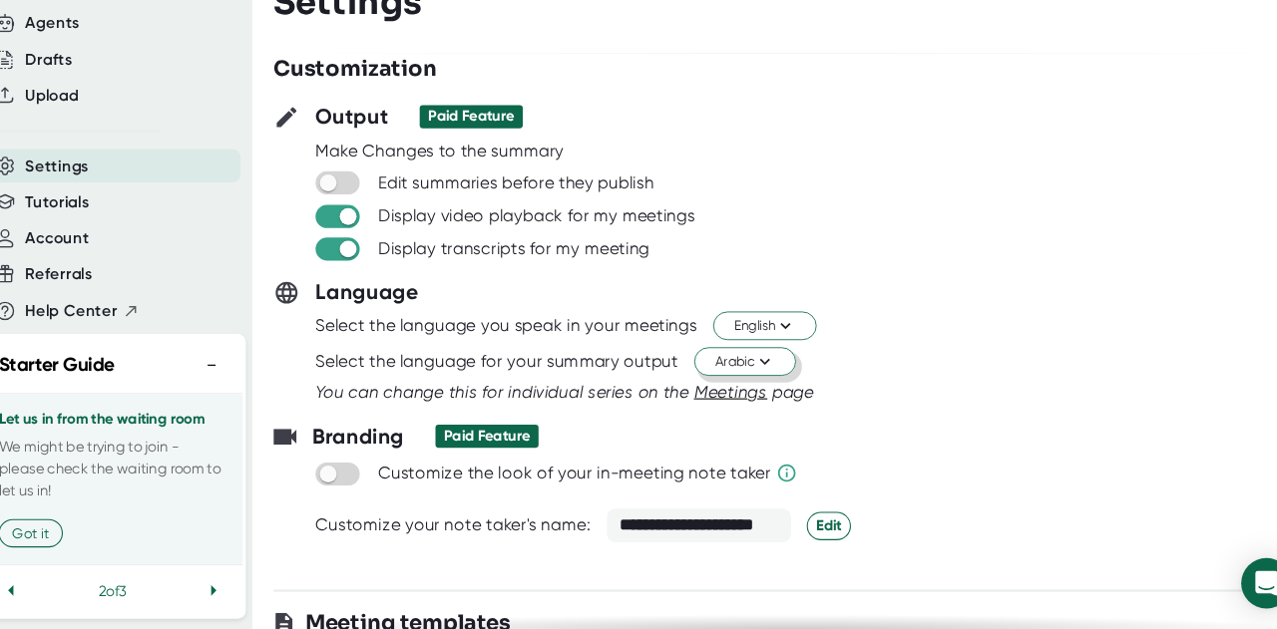
click at [222, 590] on icon at bounding box center [234, 593] width 24 height 24
